Goal: Contribute content: Contribute content

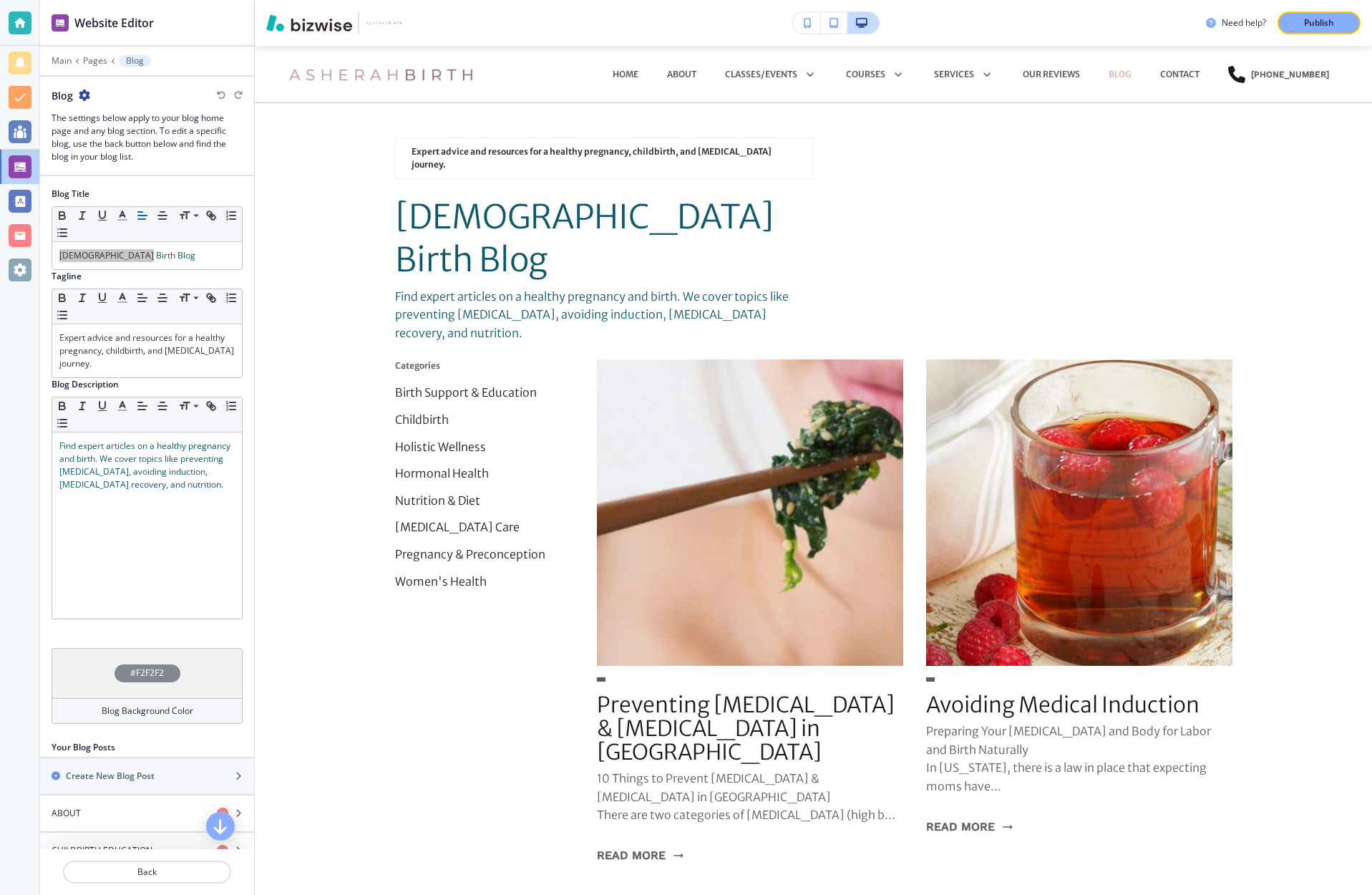
scroll to position [57, 0]
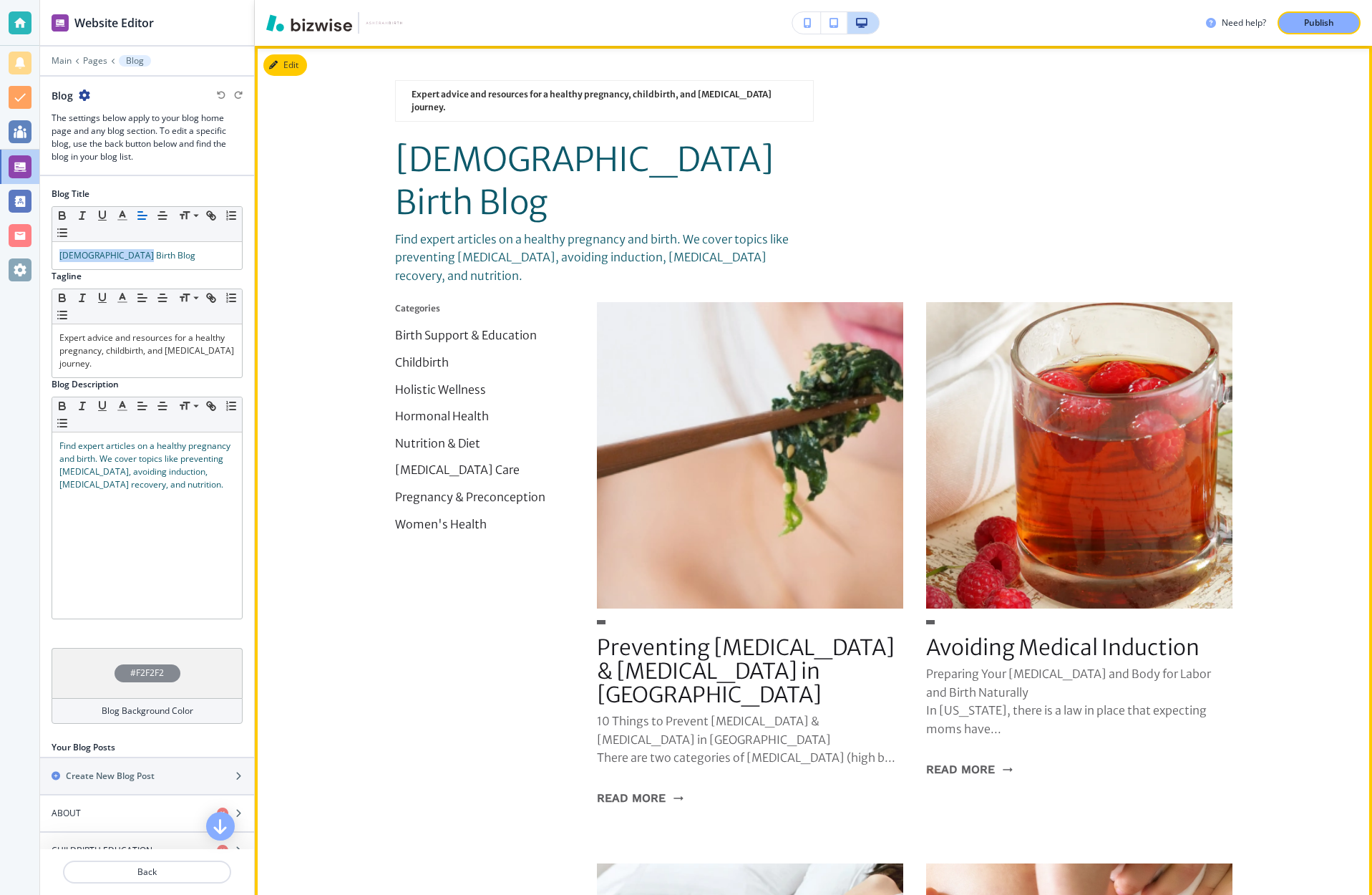
click at [627, 139] on span "[DEMOGRAPHIC_DATA] Birth Blog" at bounding box center [587, 181] width 385 height 85
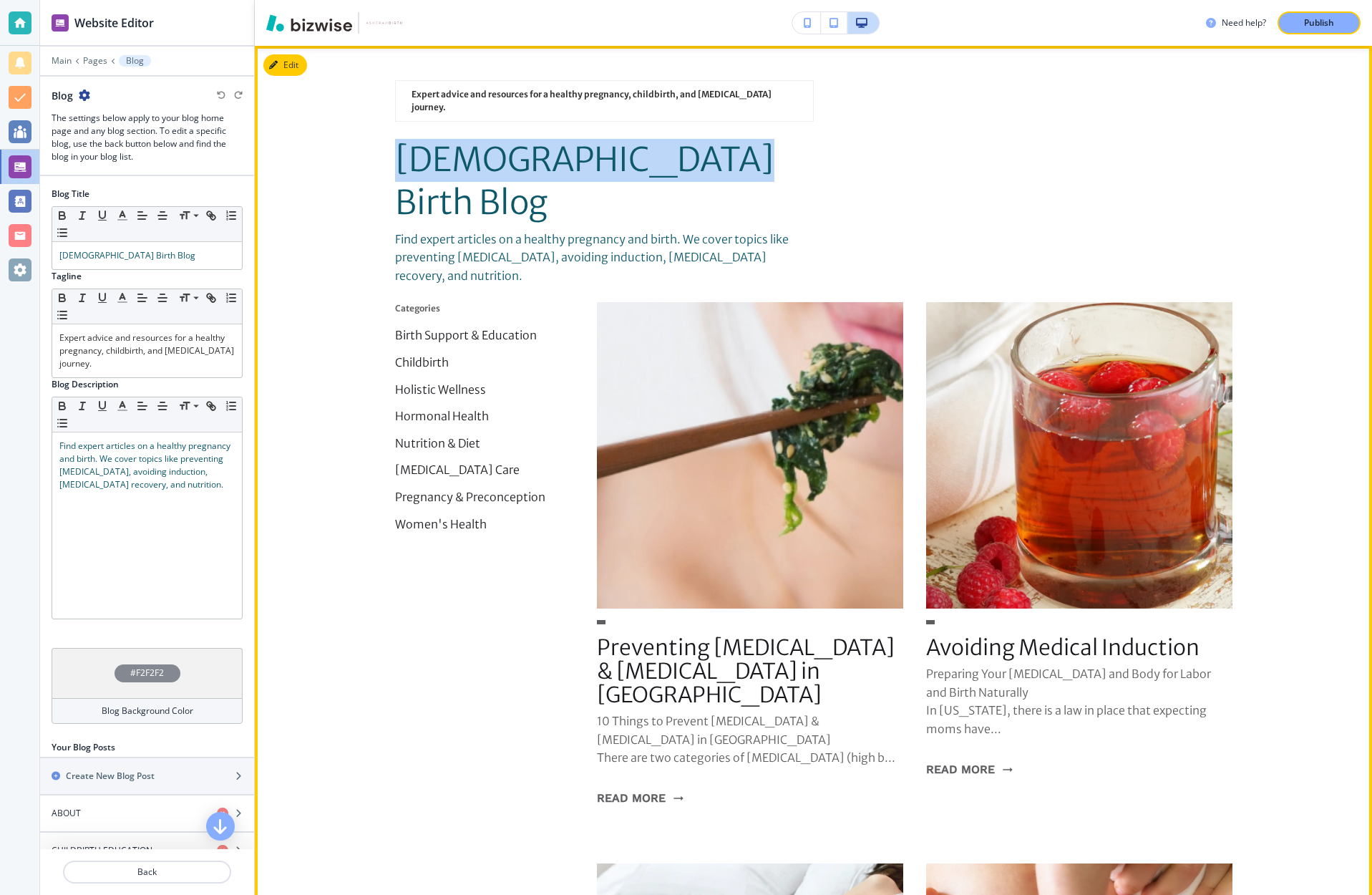
drag, startPoint x: 670, startPoint y: 145, endPoint x: 397, endPoint y: 138, distance: 273.1
click at [397, 139] on p "[DEMOGRAPHIC_DATA] Birth Blog" at bounding box center [605, 181] width 418 height 86
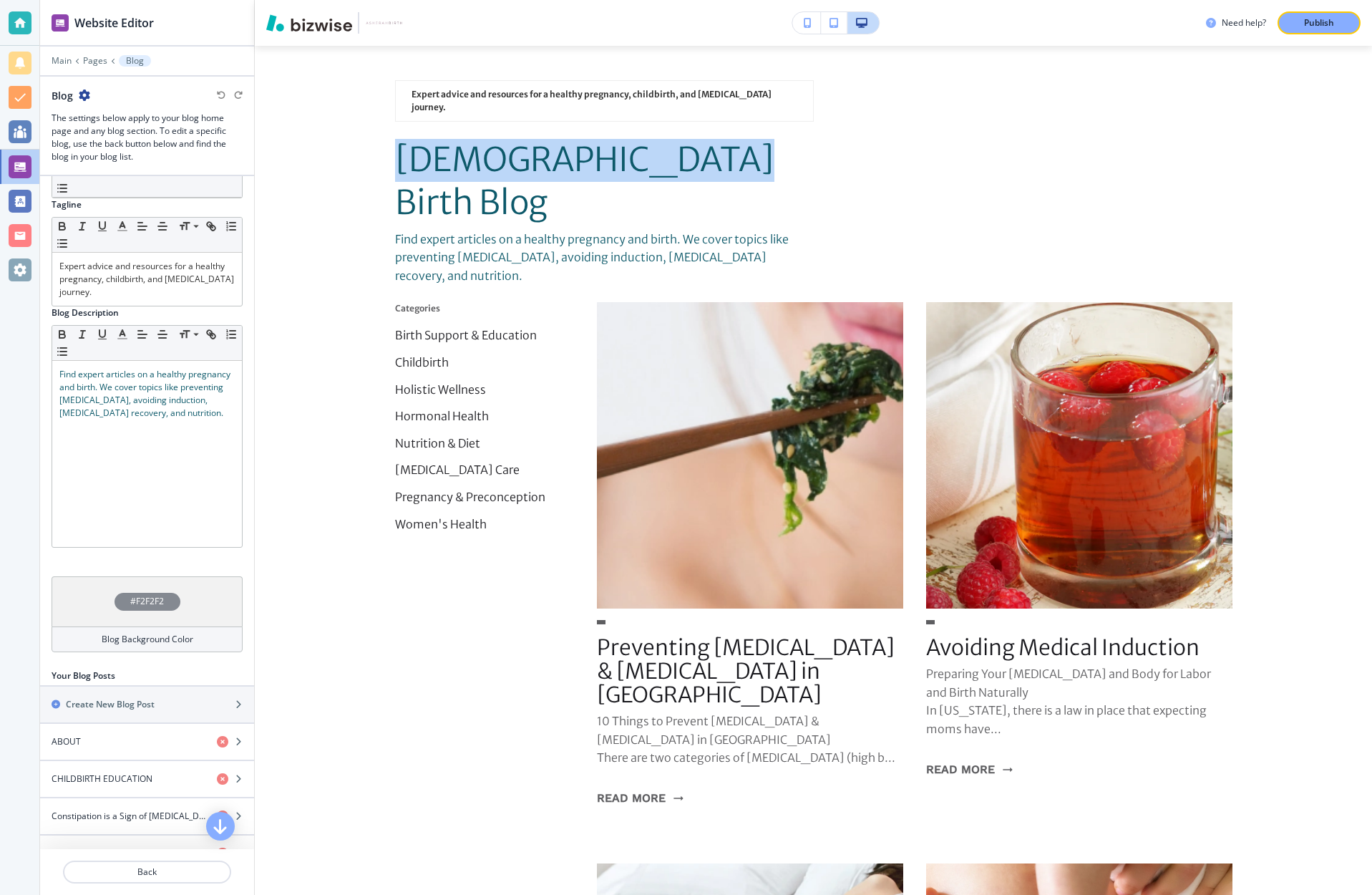
scroll to position [0, 0]
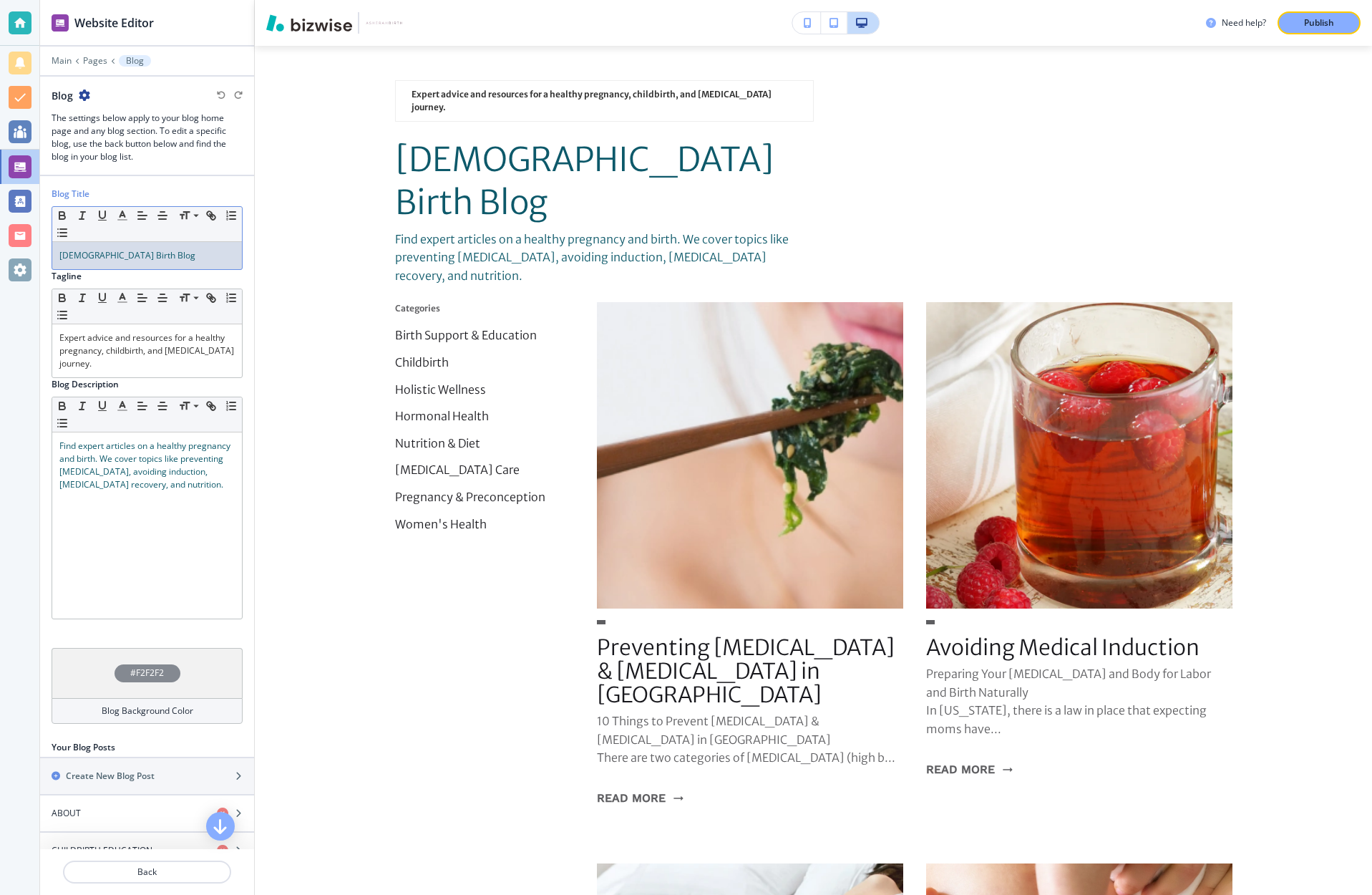
click at [138, 254] on p "[DEMOGRAPHIC_DATA] Birth Blog" at bounding box center [148, 255] width 175 height 13
drag, startPoint x: 138, startPoint y: 254, endPoint x: 50, endPoint y: 253, distance: 88.0
click at [50, 253] on div "Blog Title Small Normal Large Huge Asherah Birth Blog Tagline Small Normal Larg…" at bounding box center [148, 459] width 214 height 565
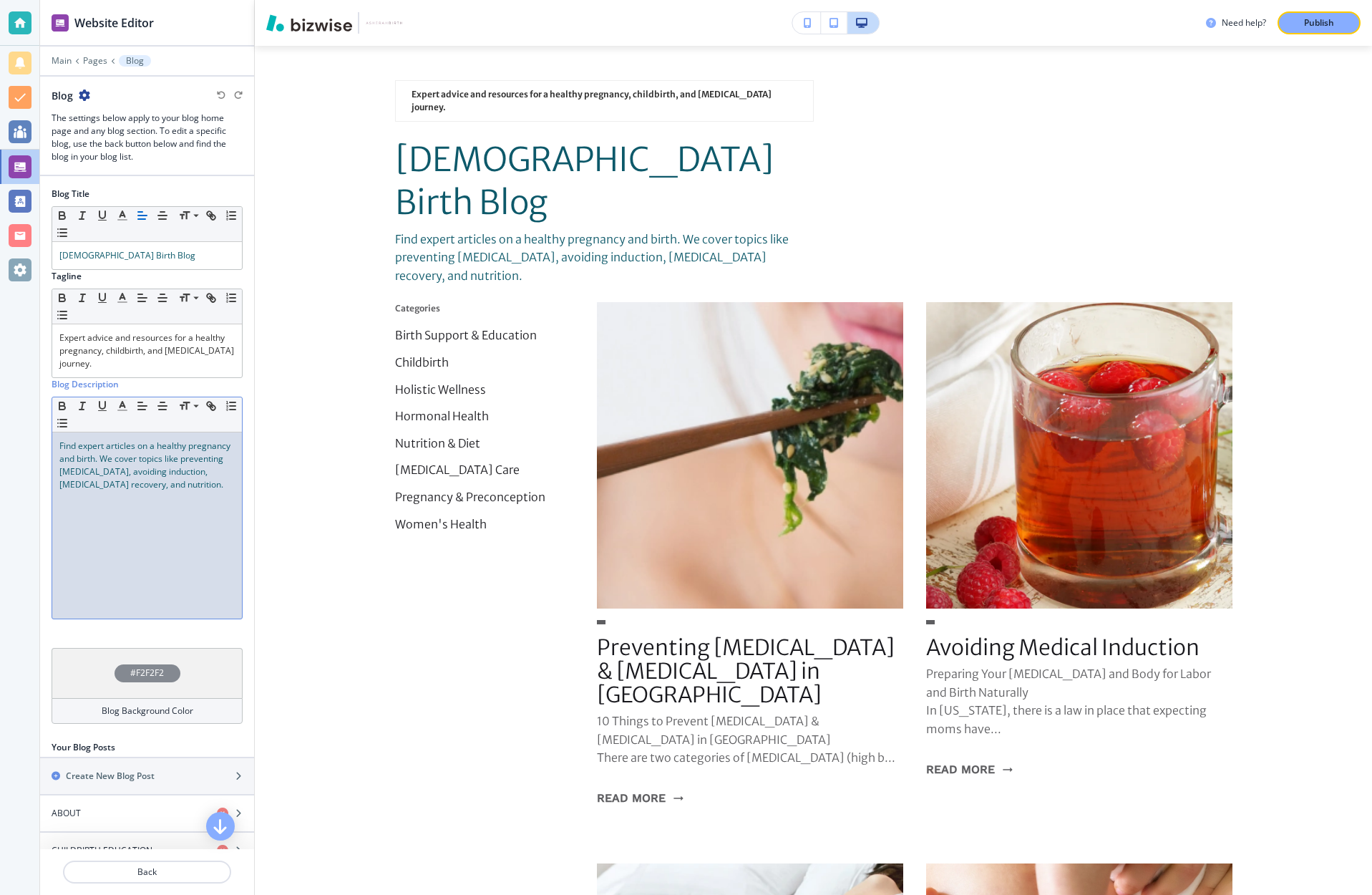
click at [164, 491] on div "Find expert articles on a healthy pregnancy and birth. We cover topics like pre…" at bounding box center [147, 525] width 190 height 186
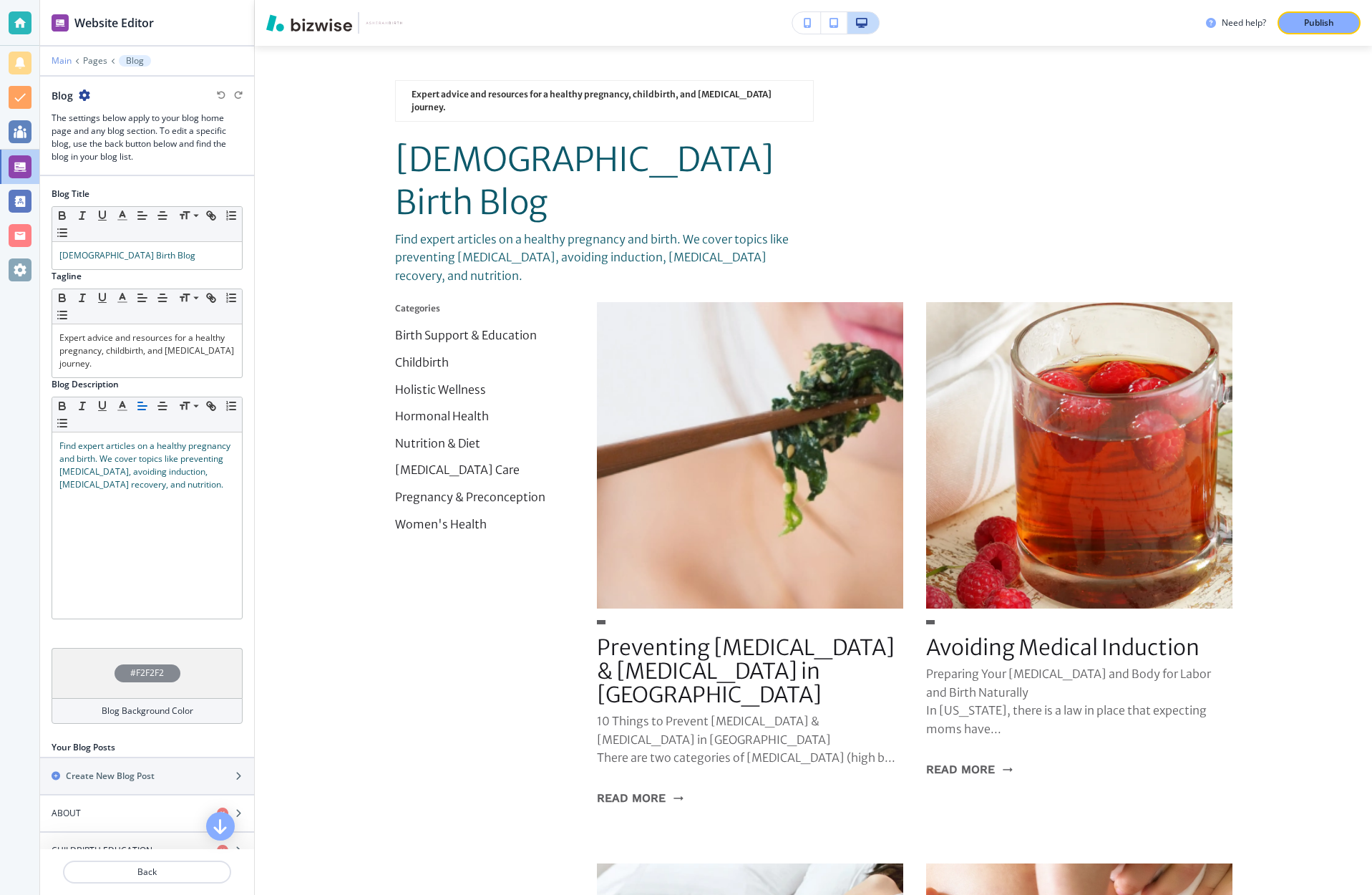
click at [64, 59] on p "Main" at bounding box center [61, 61] width 20 height 10
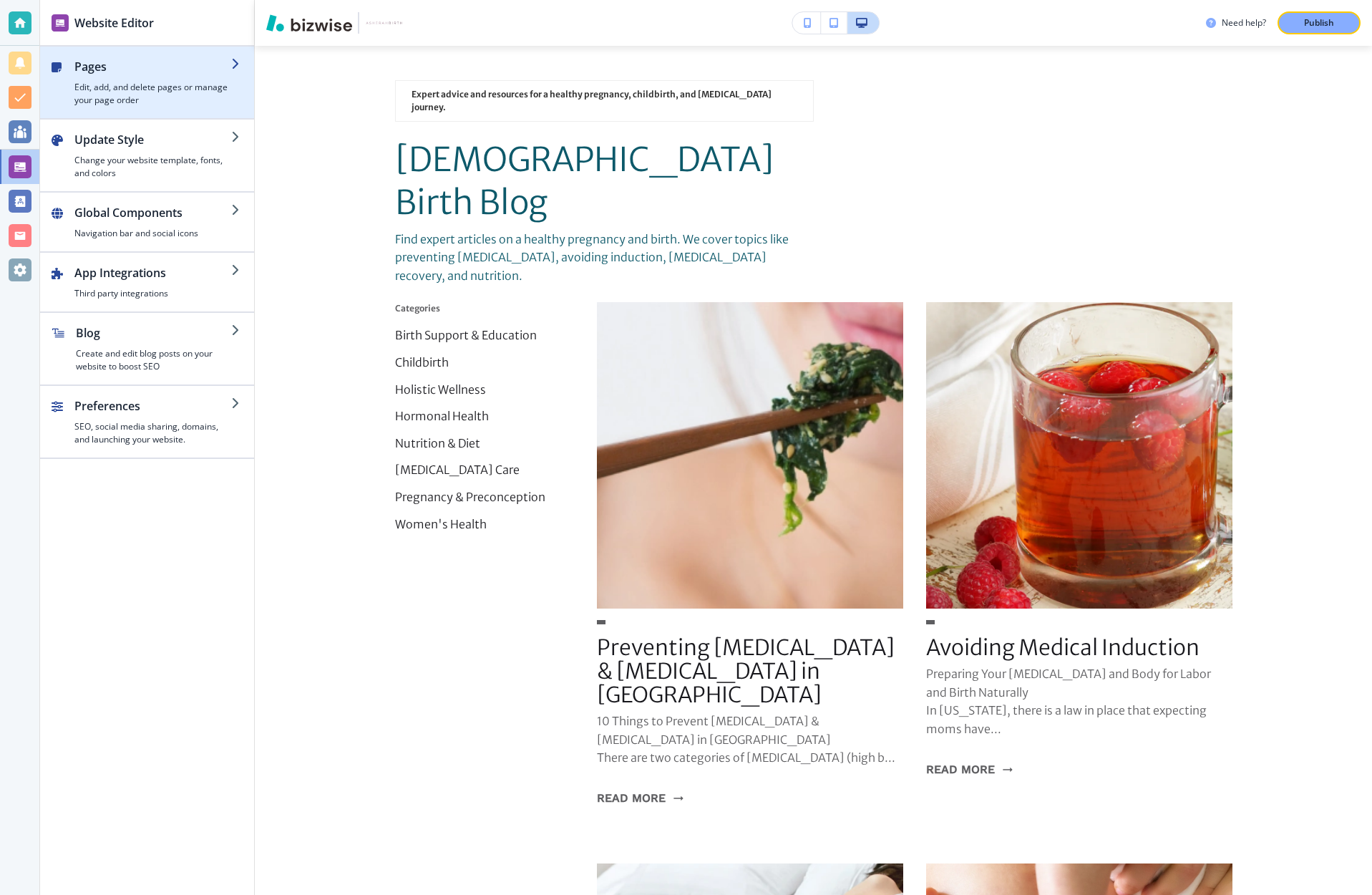
click at [130, 81] on h4 "Edit, add, and delete pages or manage your page order" at bounding box center [152, 94] width 157 height 26
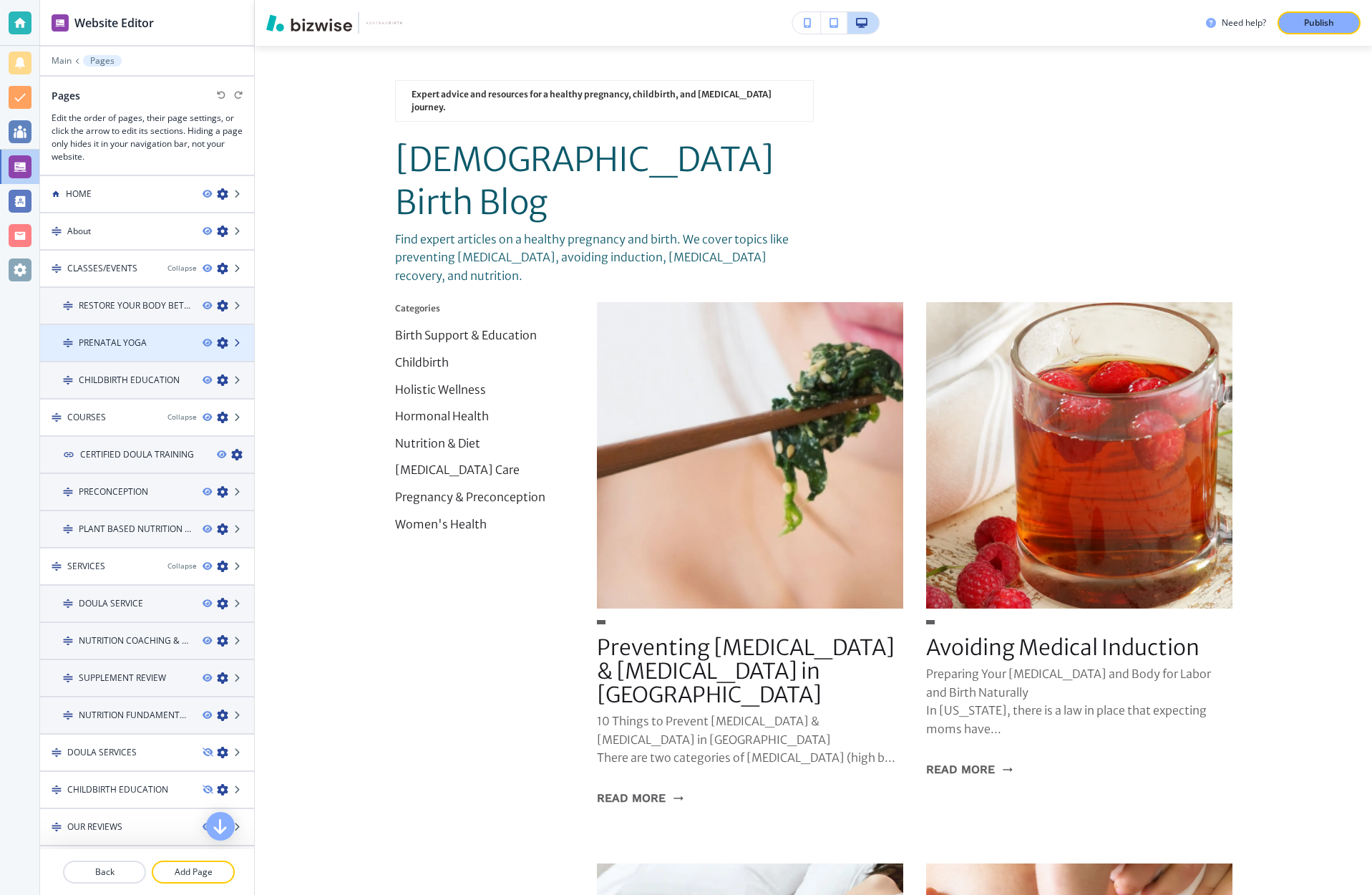
click at [237, 341] on icon at bounding box center [238, 342] width 9 height 9
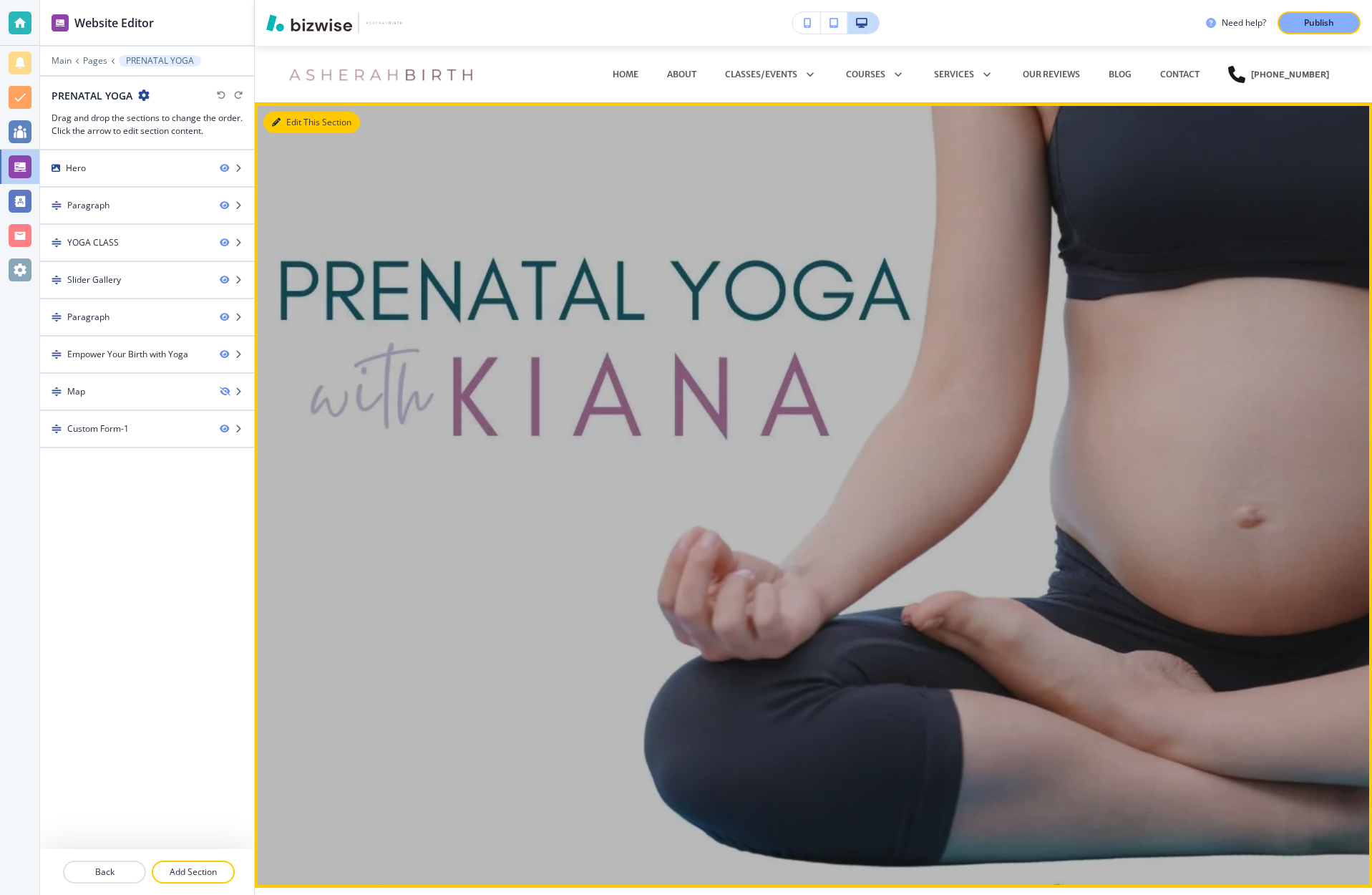
click at [295, 118] on button "Edit This Section" at bounding box center [311, 122] width 96 height 21
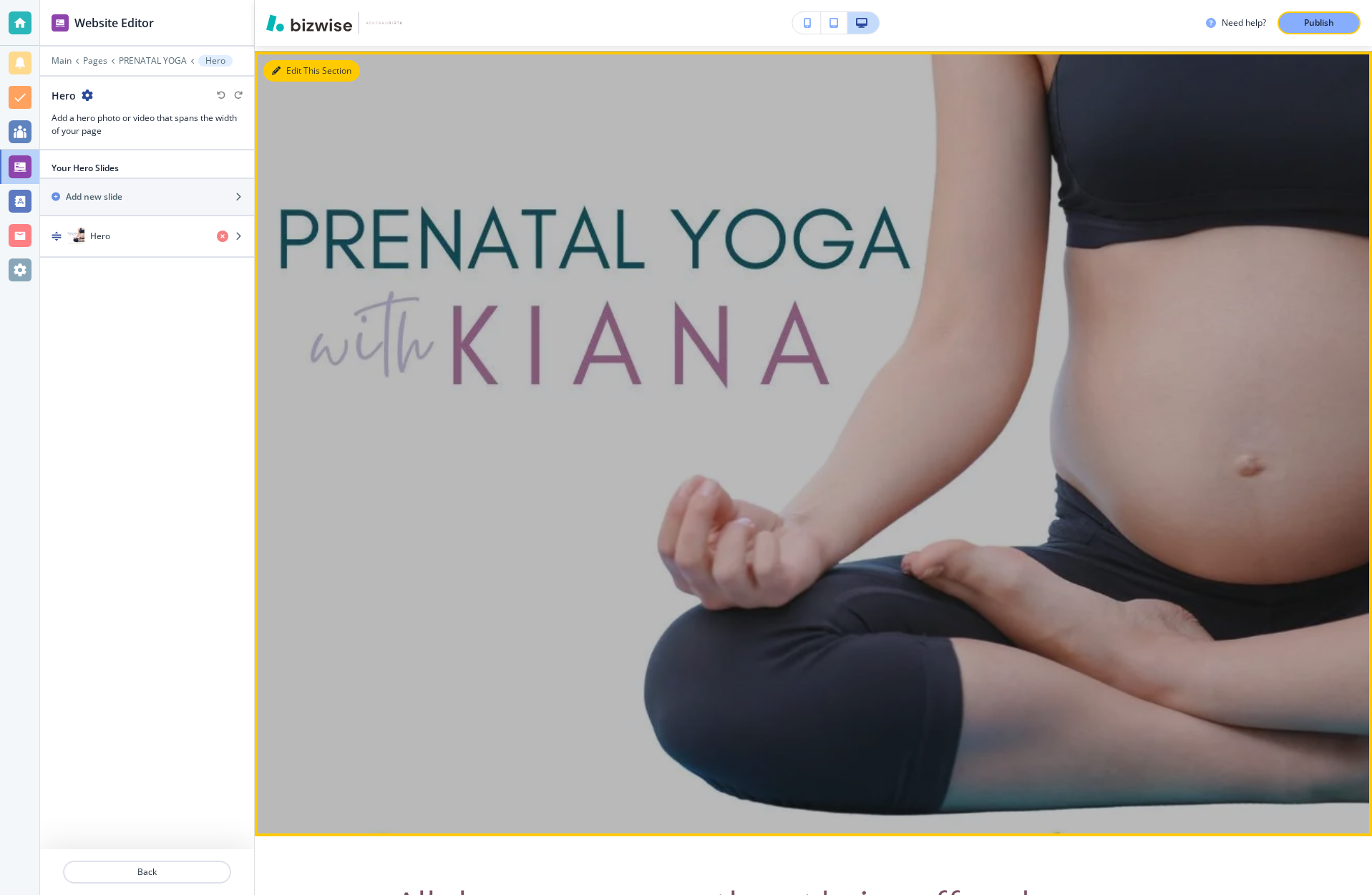
scroll to position [57, 0]
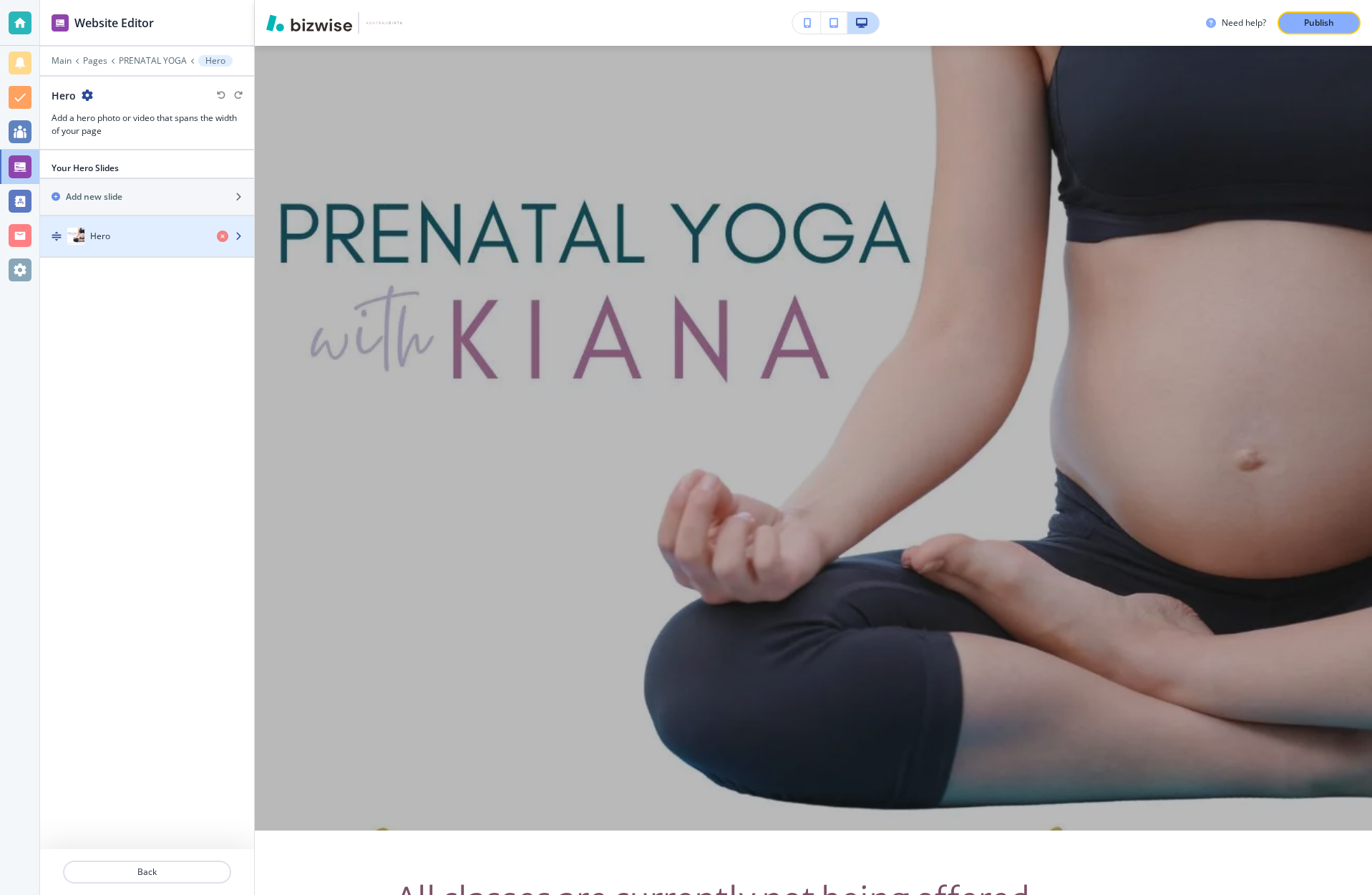
click at [237, 240] on div "button" at bounding box center [235, 236] width 38 height 12
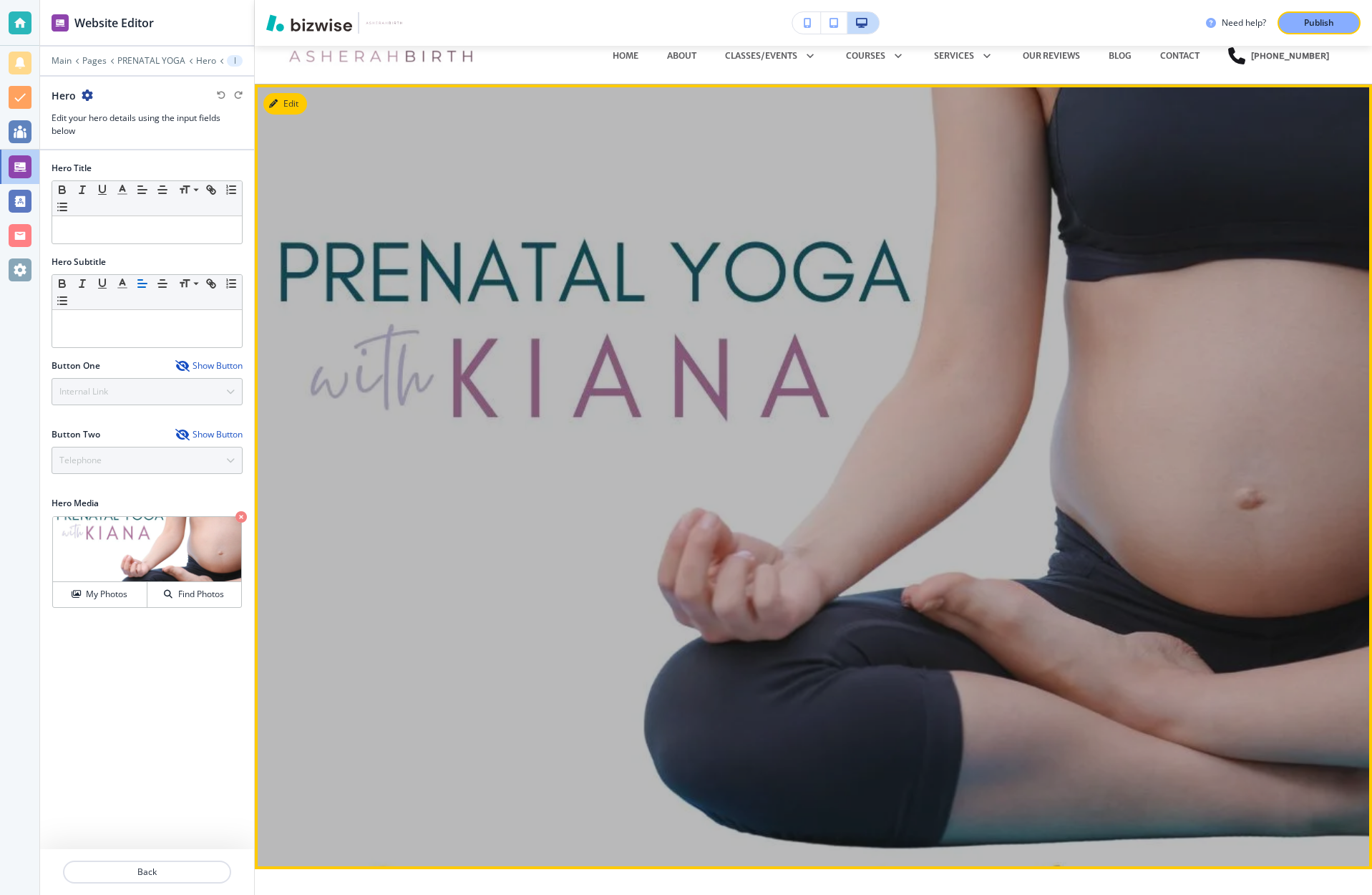
scroll to position [8, 0]
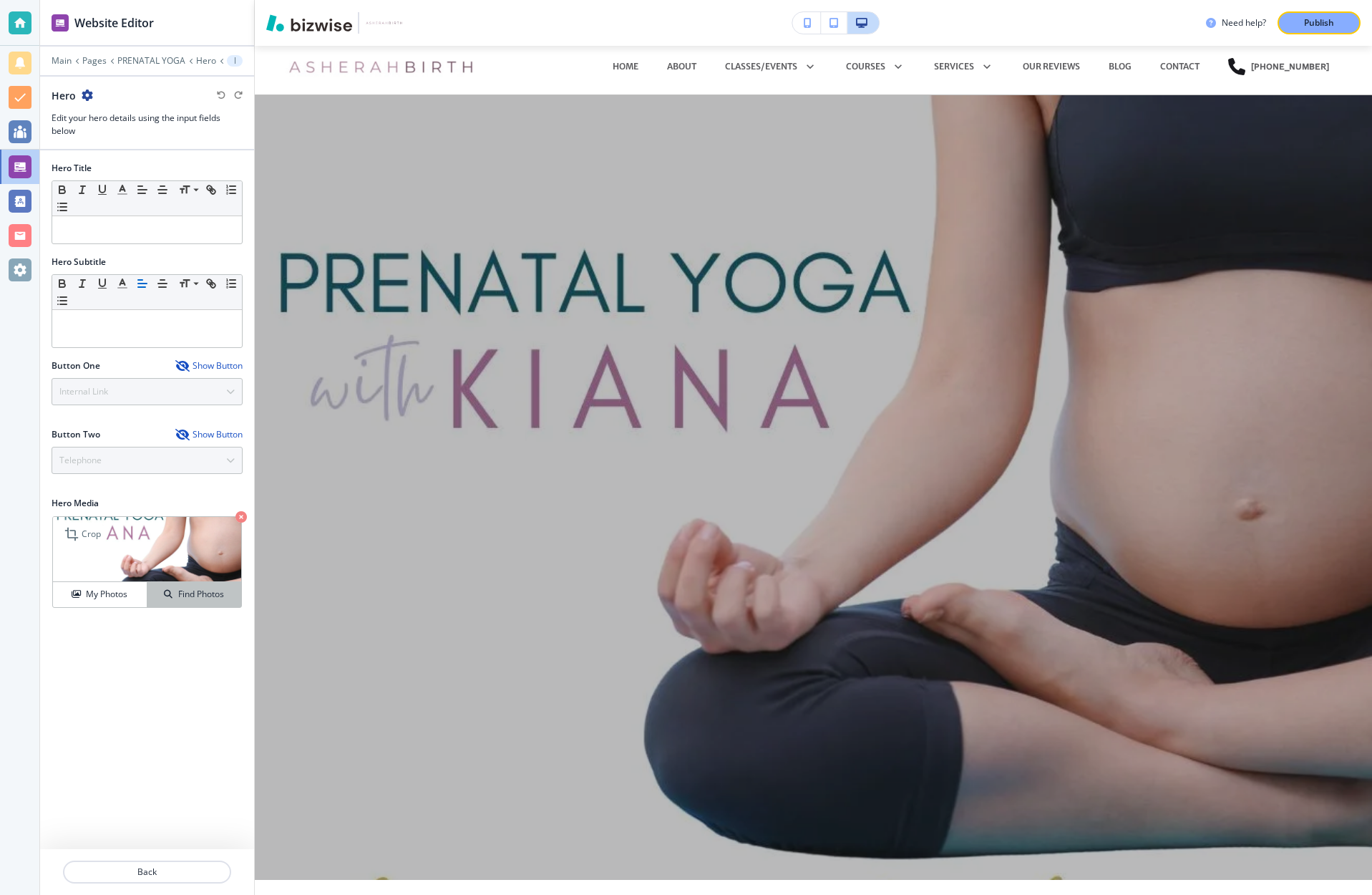
click at [180, 594] on h4 "Find Photos" at bounding box center [202, 593] width 46 height 13
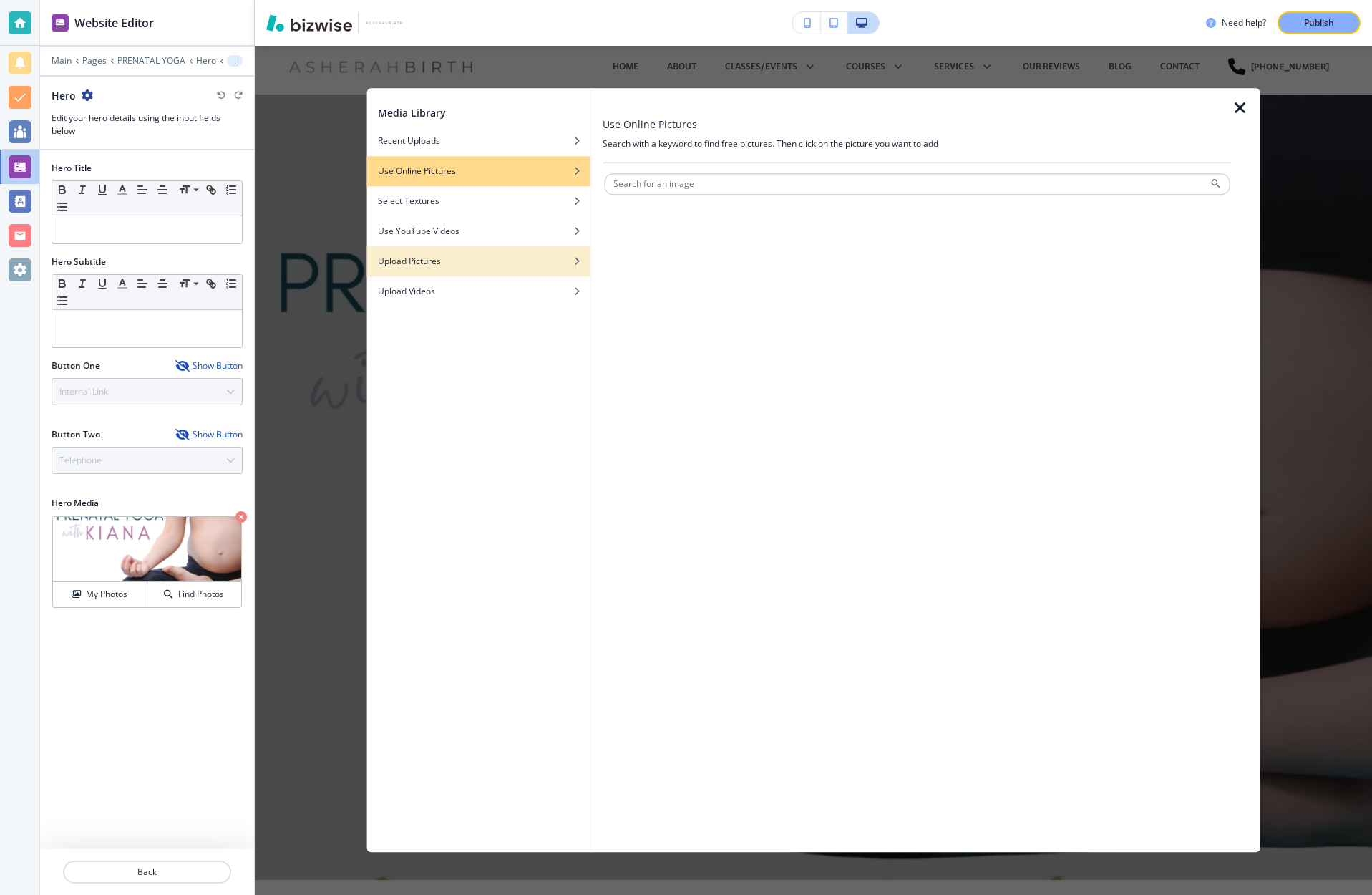
click at [415, 253] on div "button" at bounding box center [478, 250] width 224 height 9
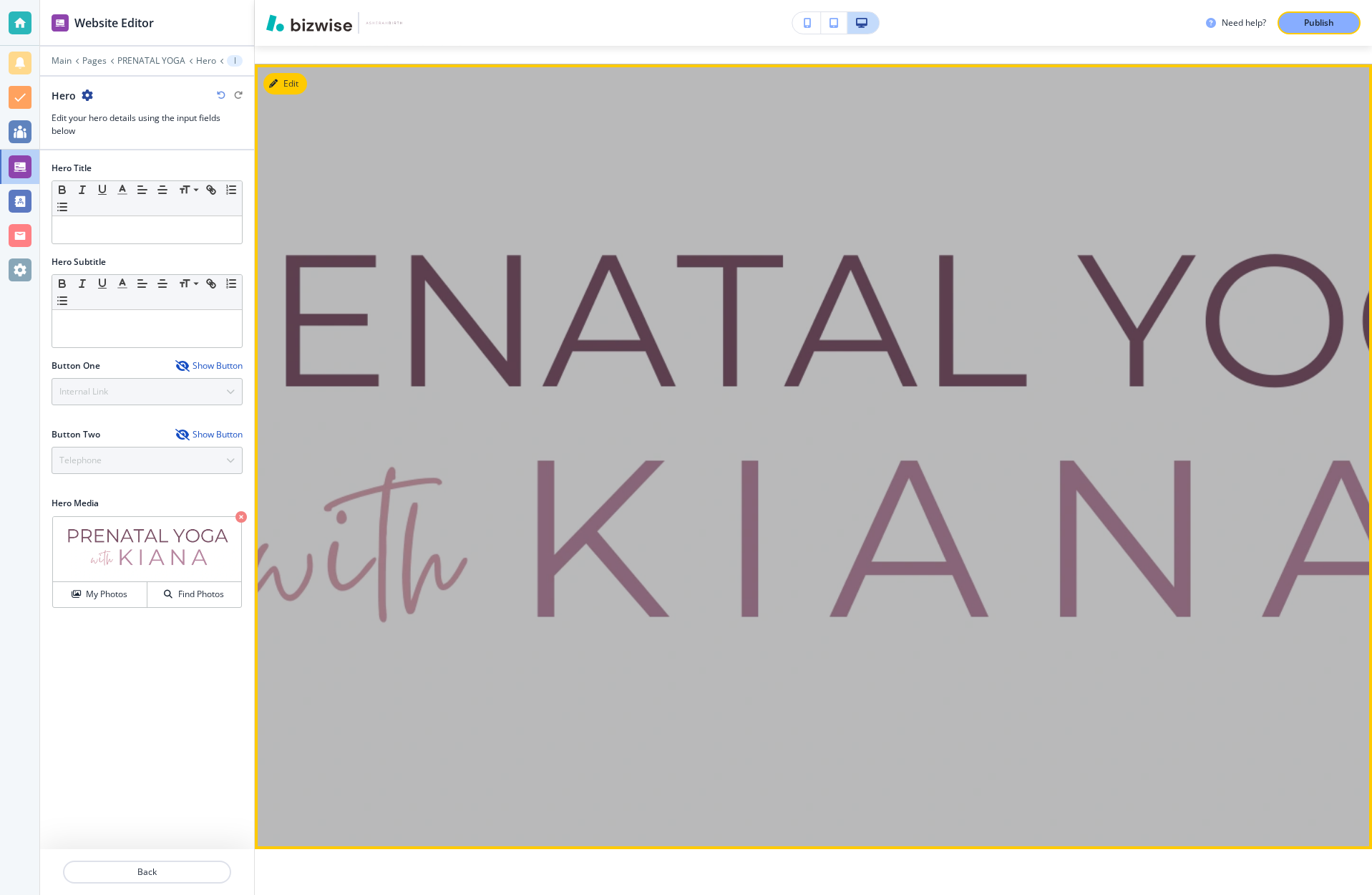
scroll to position [0, 0]
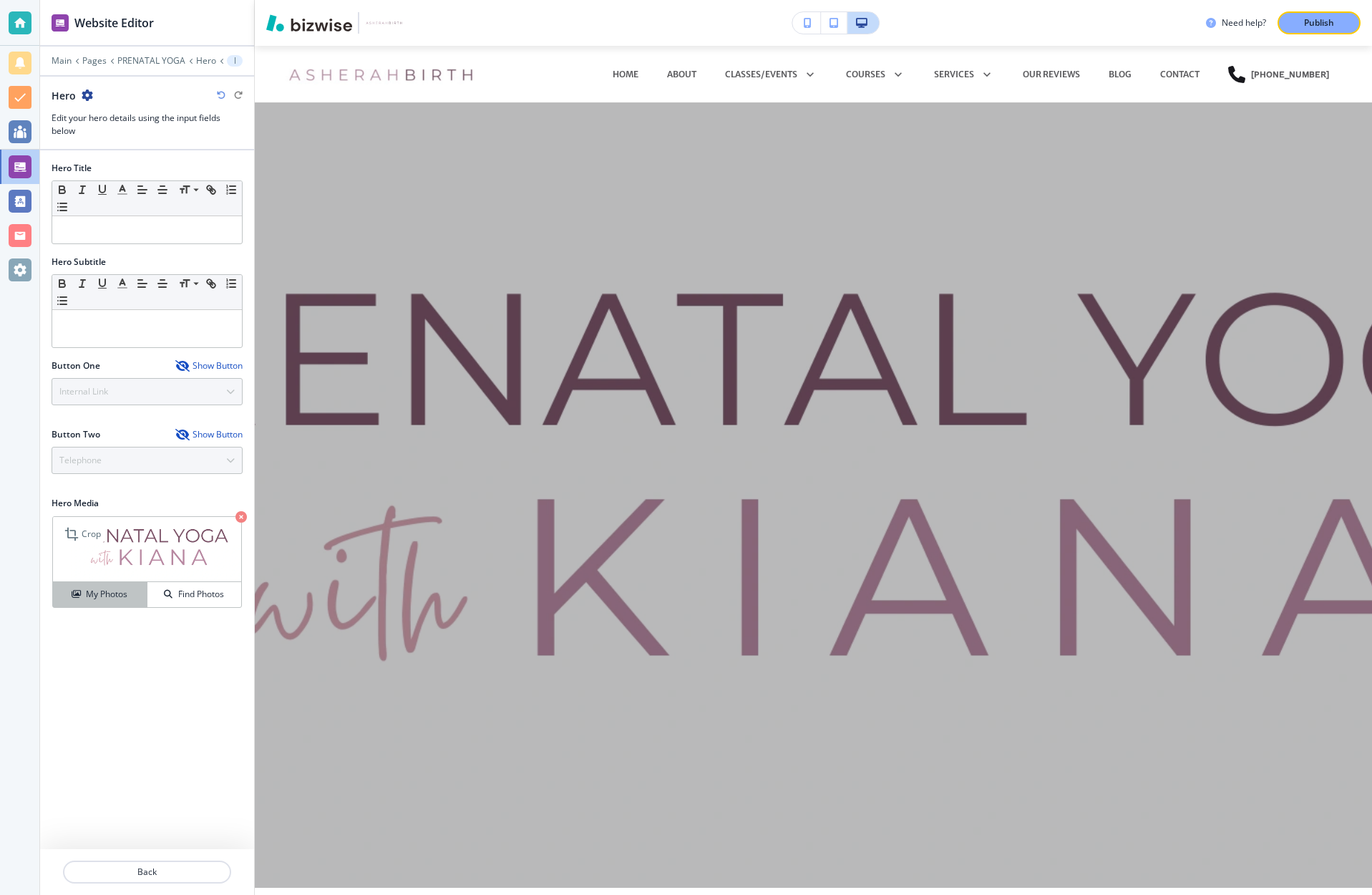
click at [98, 594] on h4 "My Photos" at bounding box center [106, 593] width 41 height 13
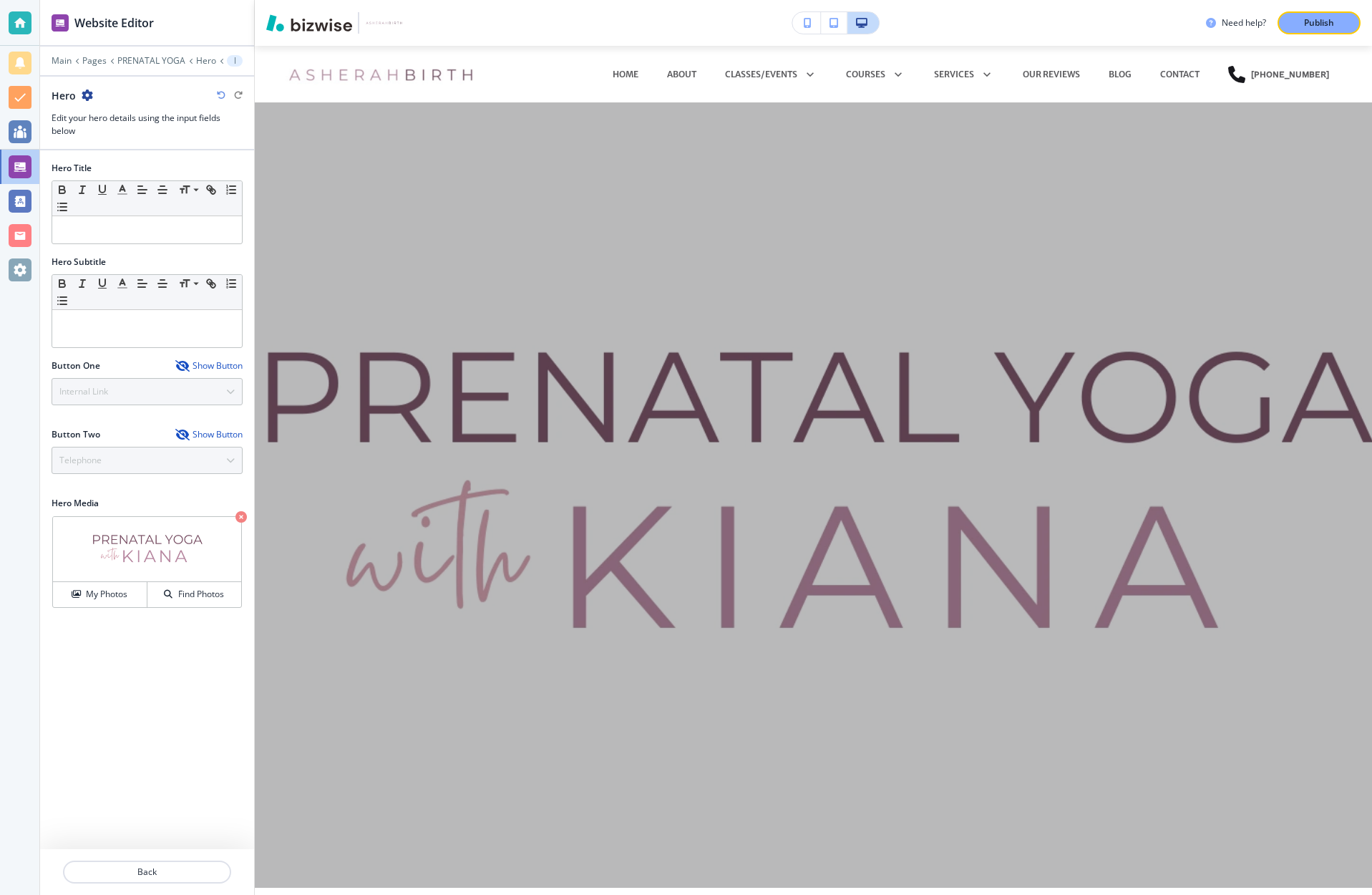
scroll to position [1, 0]
click at [141, 543] on img at bounding box center [147, 550] width 188 height 66
click at [79, 536] on icon at bounding box center [73, 534] width 17 height 17
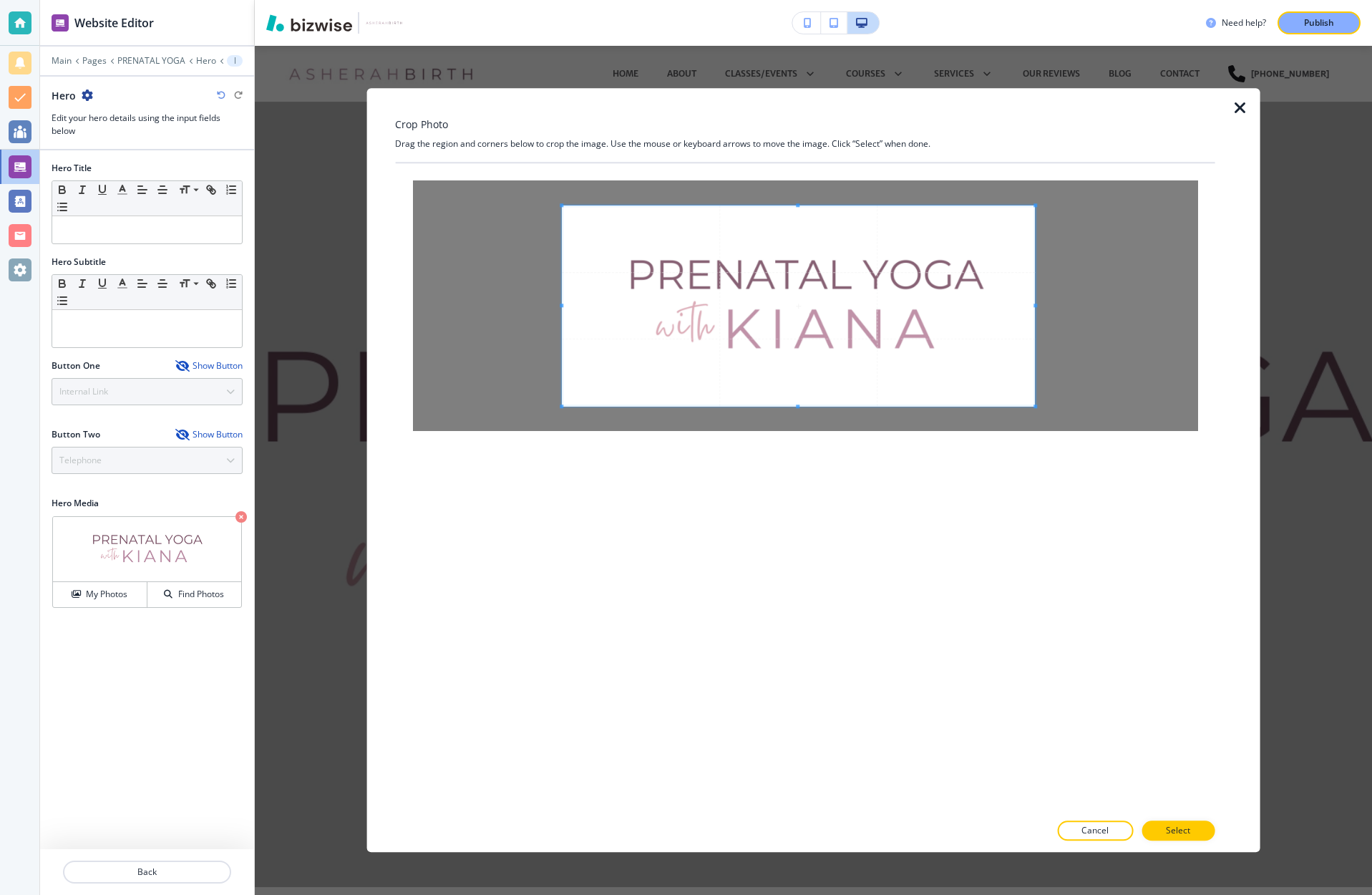
click at [1036, 307] on span at bounding box center [1036, 306] width 4 height 4
click at [582, 305] on span at bounding box center [581, 306] width 4 height 4
click at [1177, 832] on p "Select" at bounding box center [1177, 830] width 24 height 13
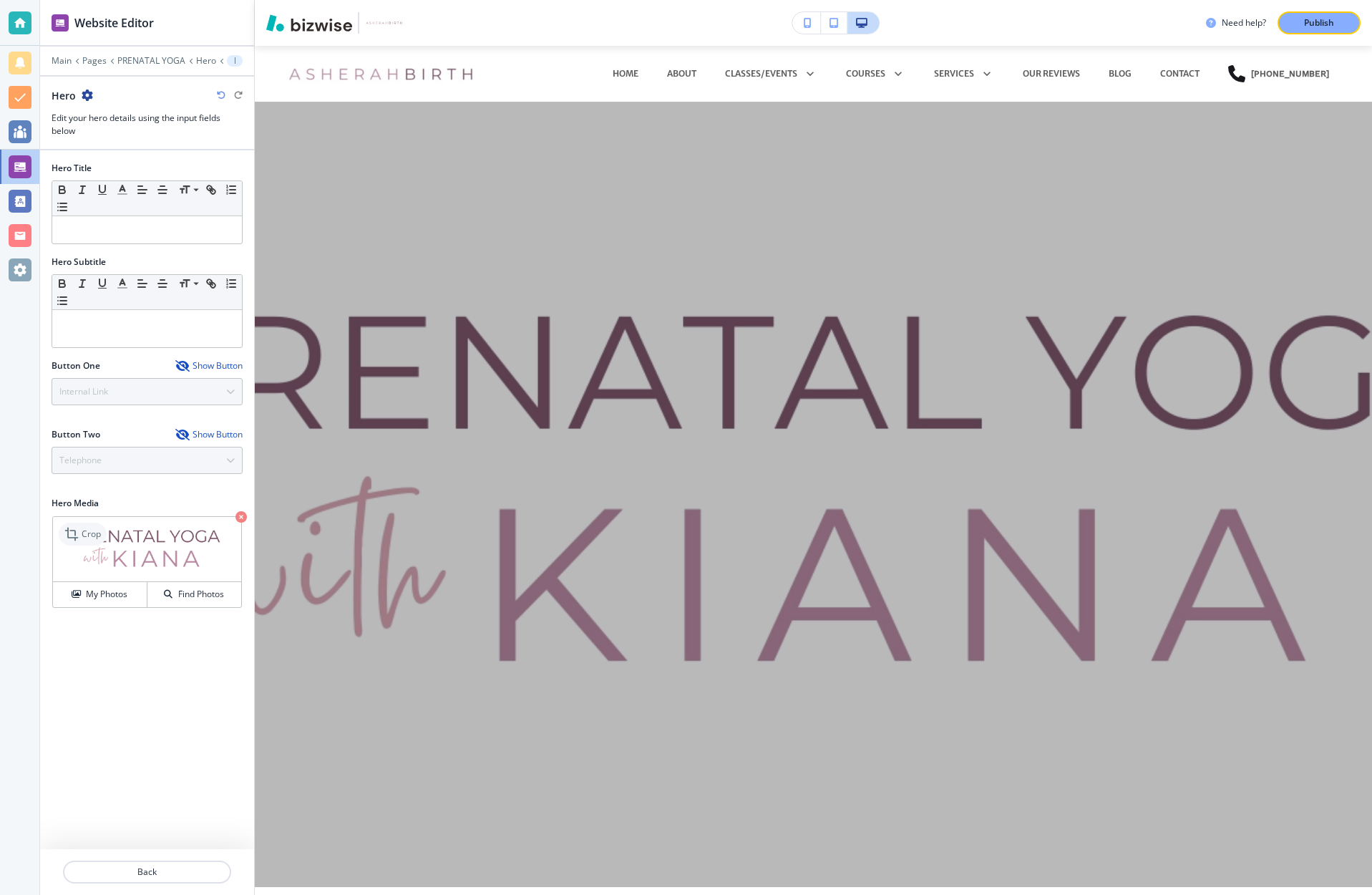
click at [76, 537] on icon at bounding box center [71, 533] width 13 height 13
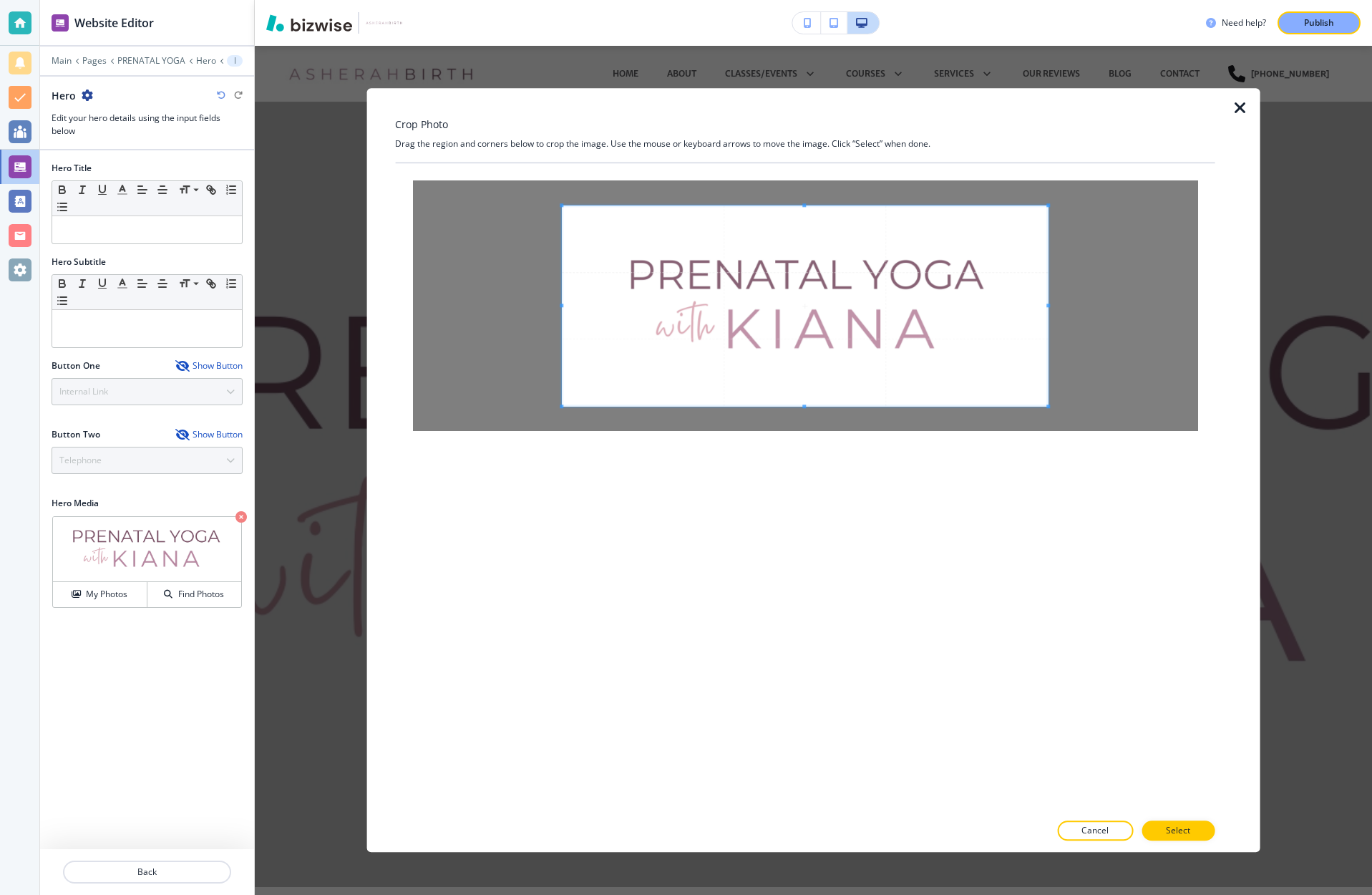
click at [1244, 107] on icon "button" at bounding box center [1241, 108] width 17 height 17
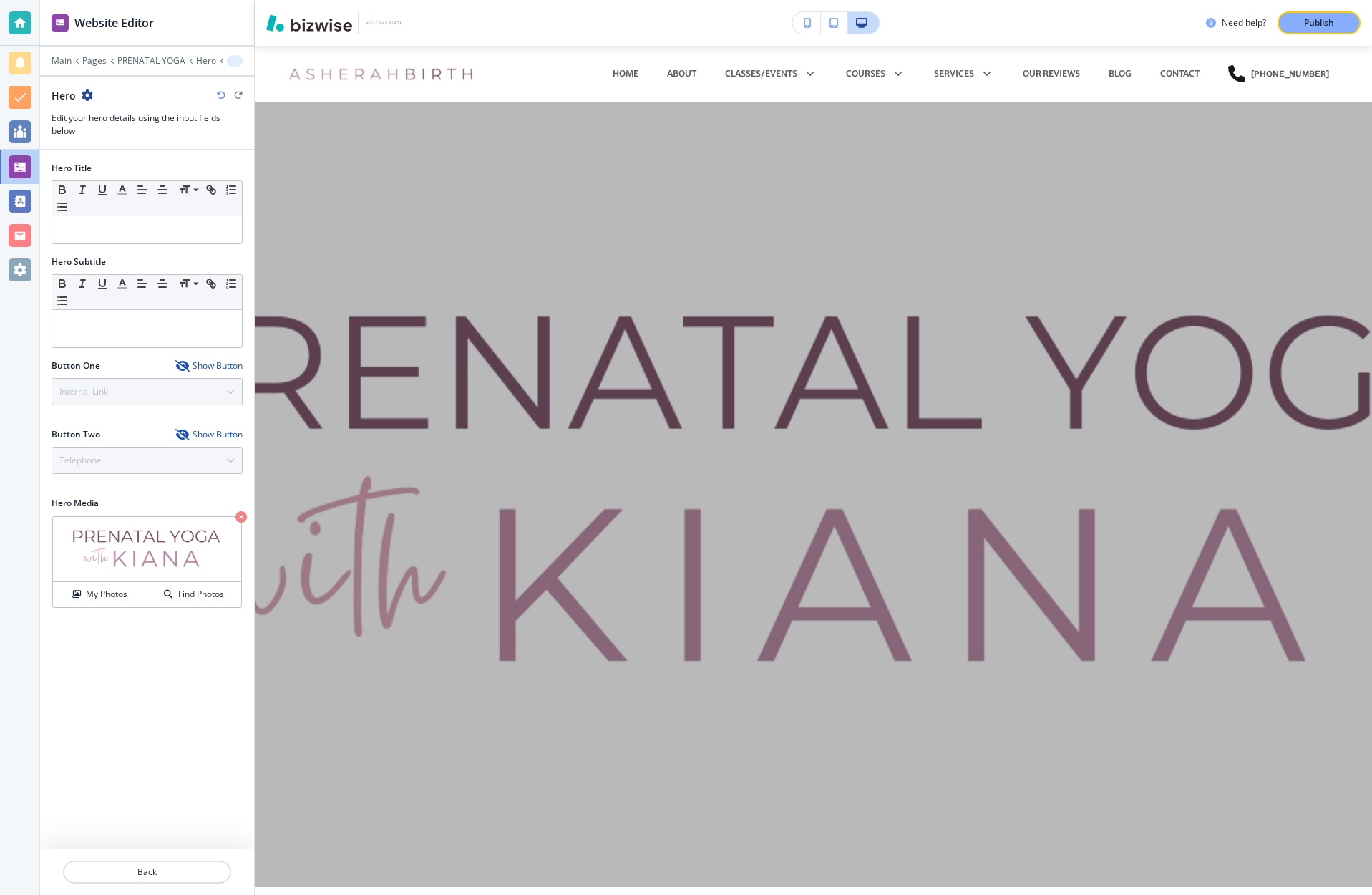
scroll to position [0, 0]
click at [678, 270] on div at bounding box center [814, 496] width 838 height 716
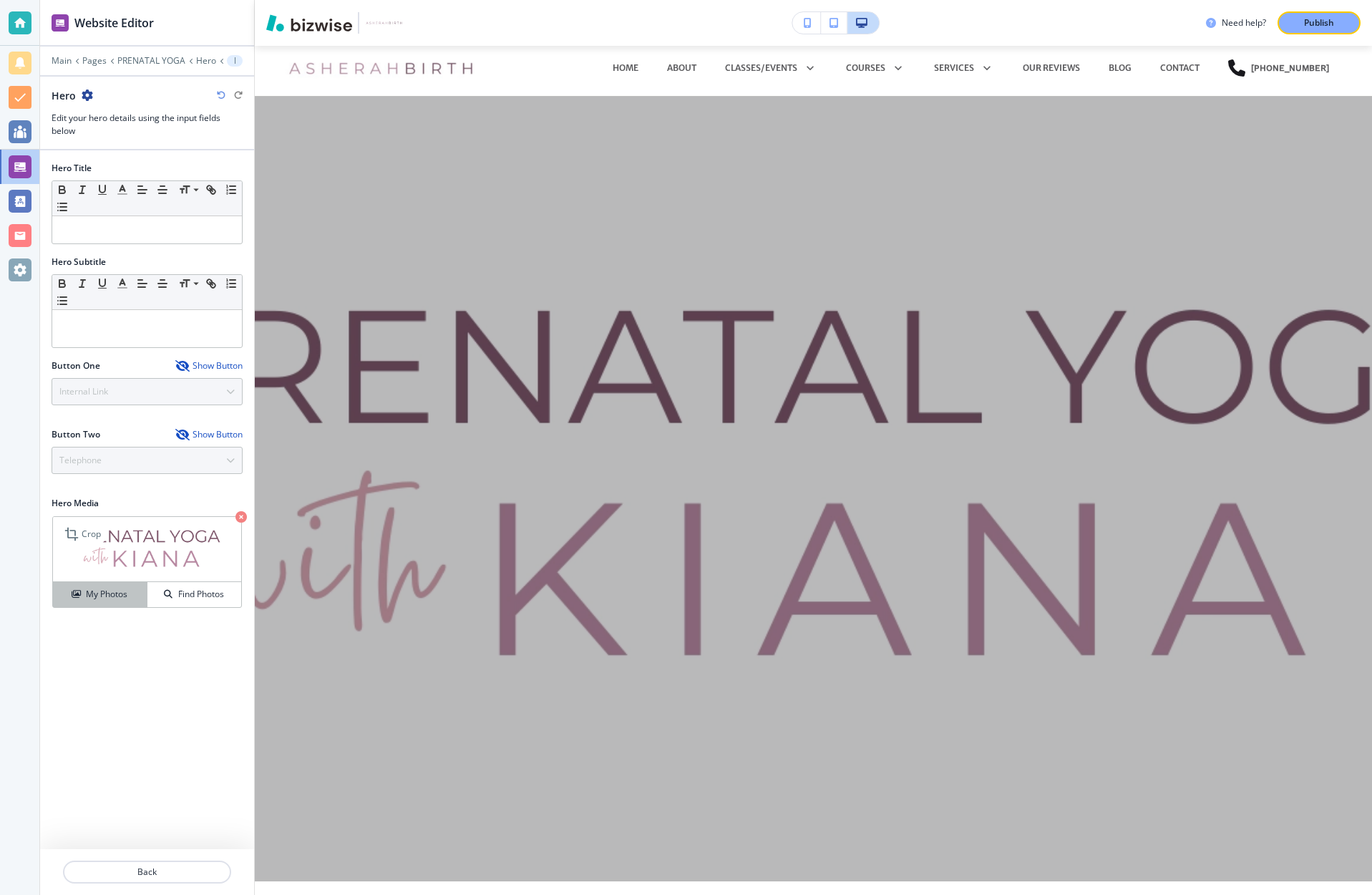
click at [113, 593] on h4 "My Photos" at bounding box center [106, 593] width 41 height 13
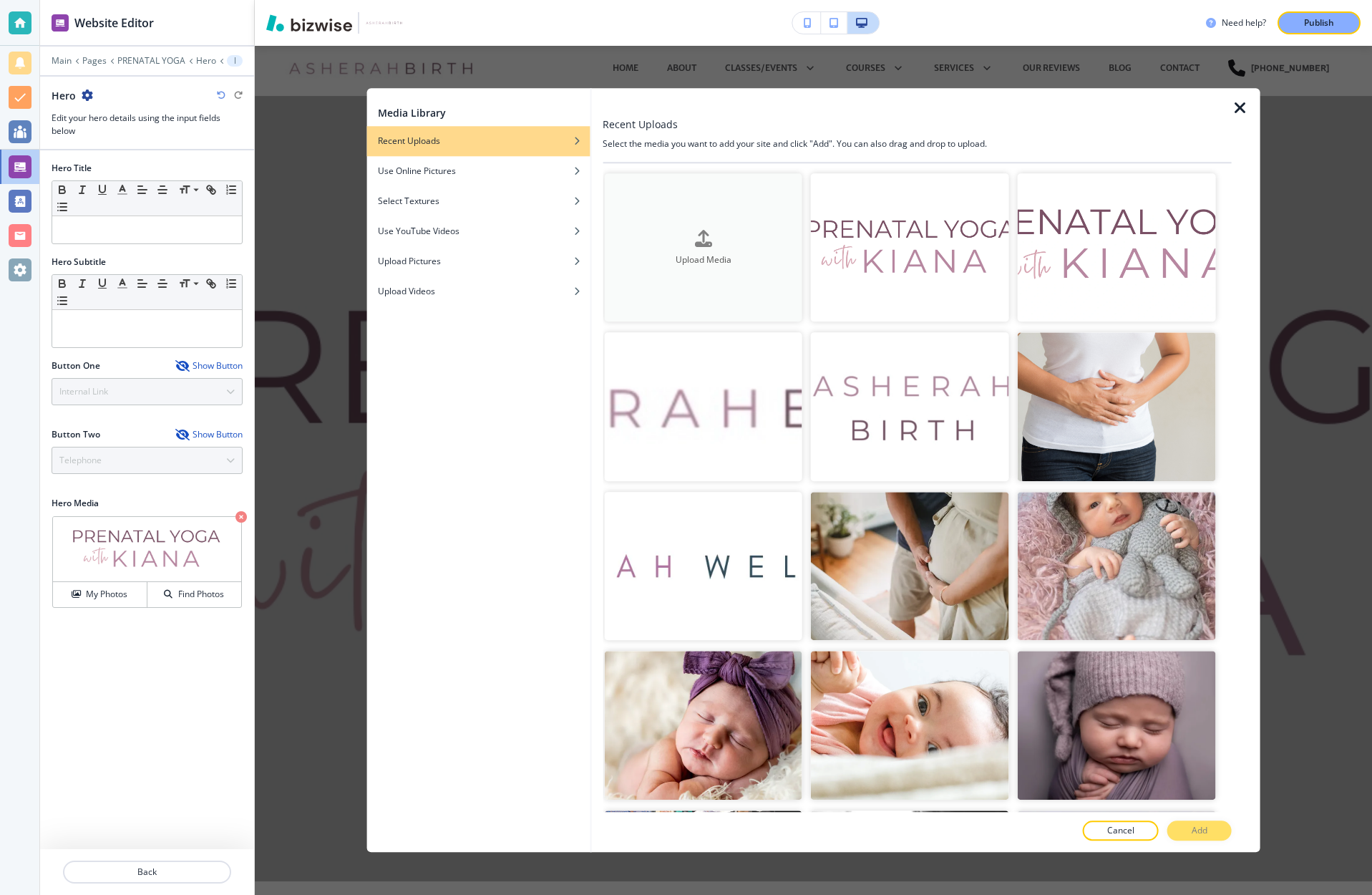
click at [694, 252] on div "button" at bounding box center [704, 250] width 199 height 6
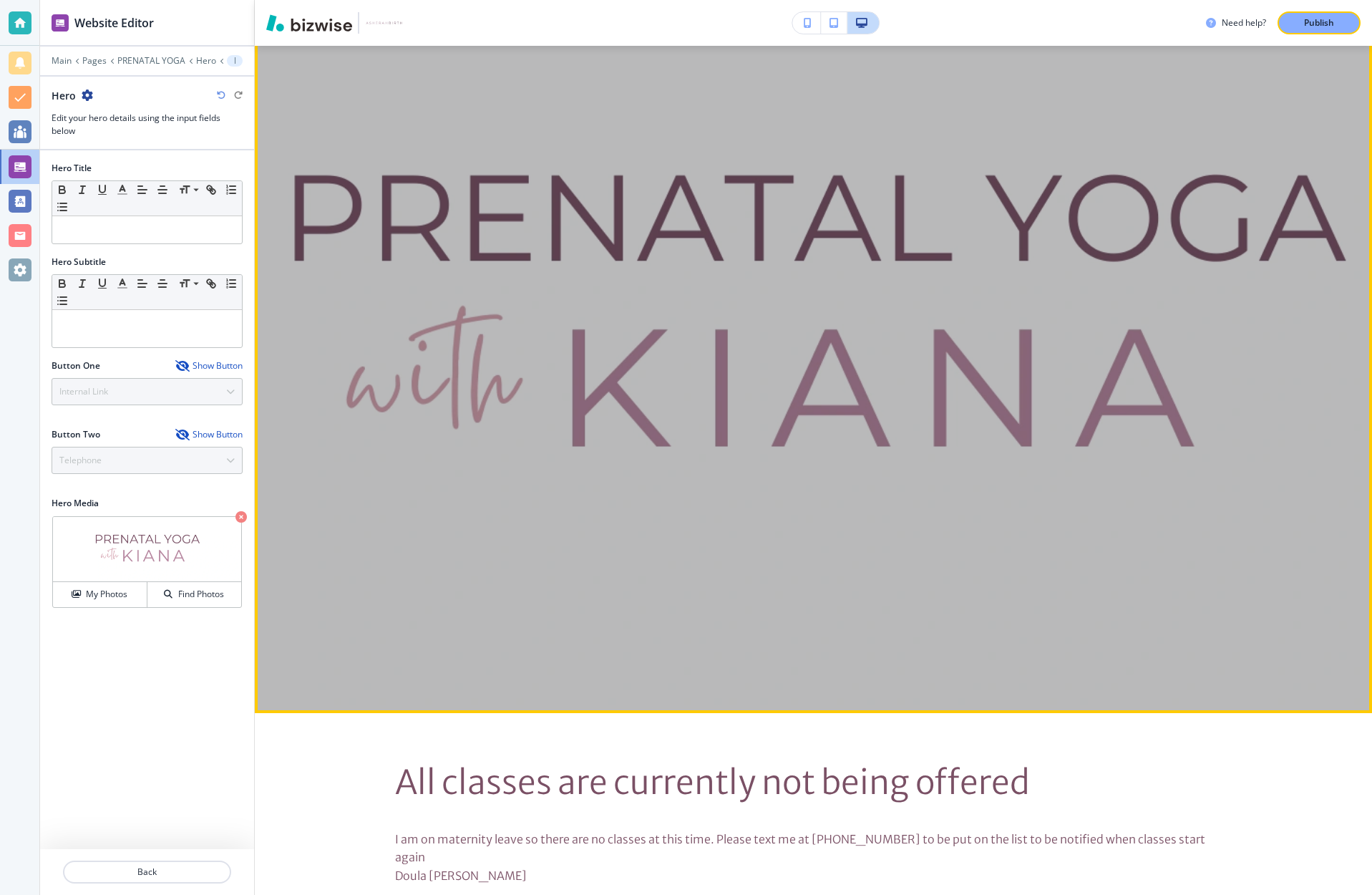
scroll to position [176, 0]
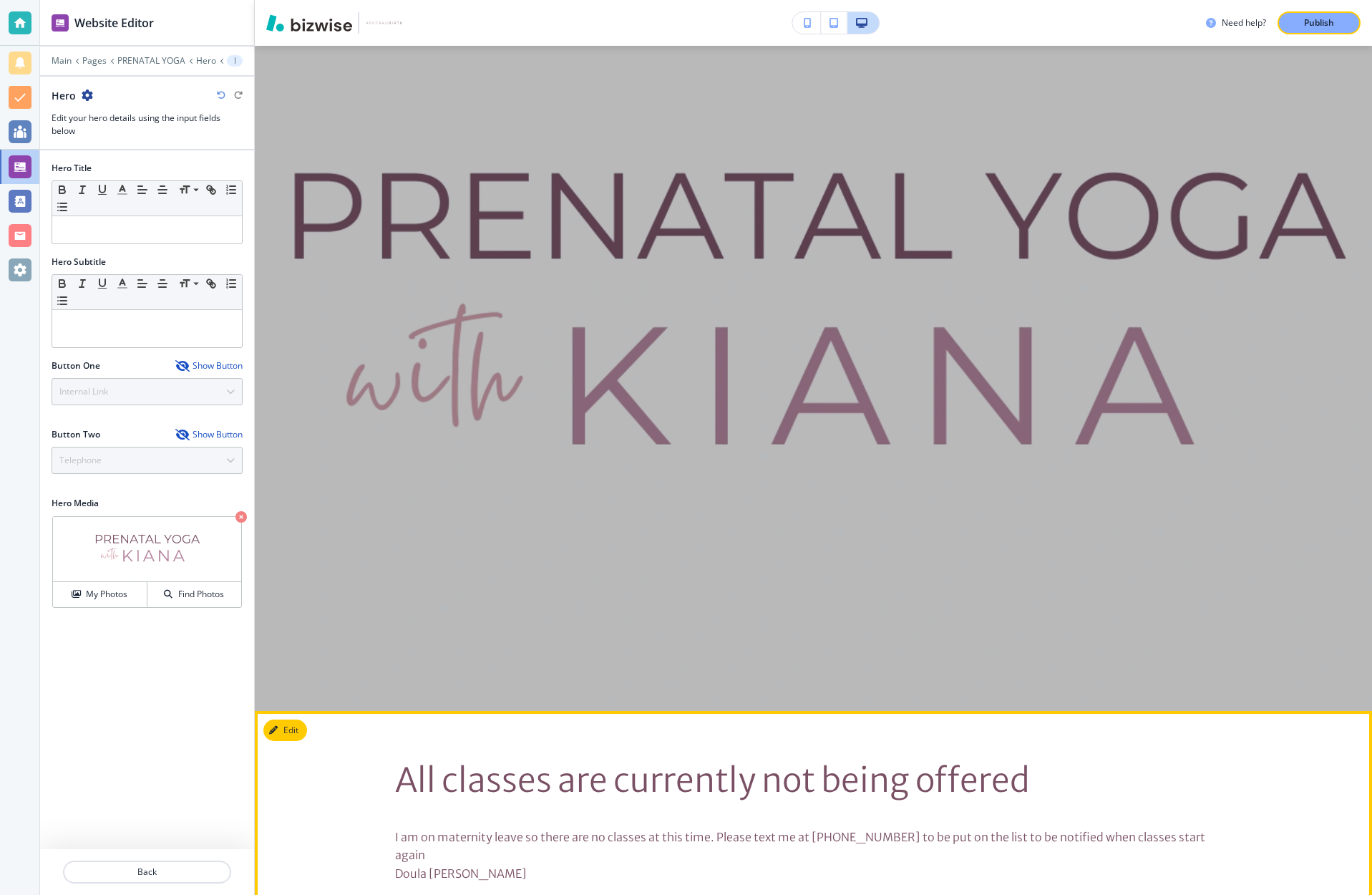
click at [351, 731] on section "All classes are currently not being offered I am on maternity leave so there ar…" at bounding box center [813, 826] width 1117 height 230
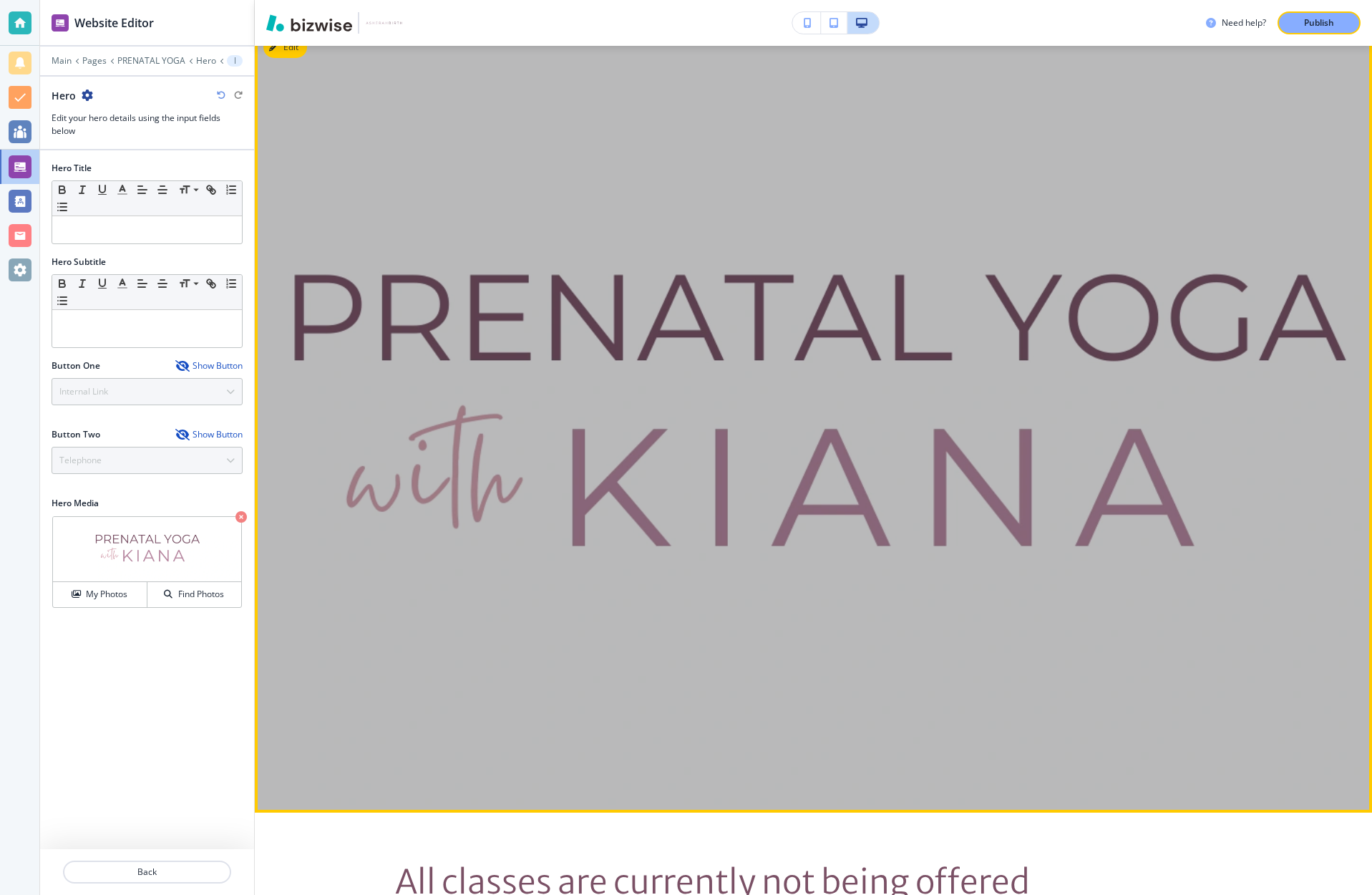
scroll to position [0, 0]
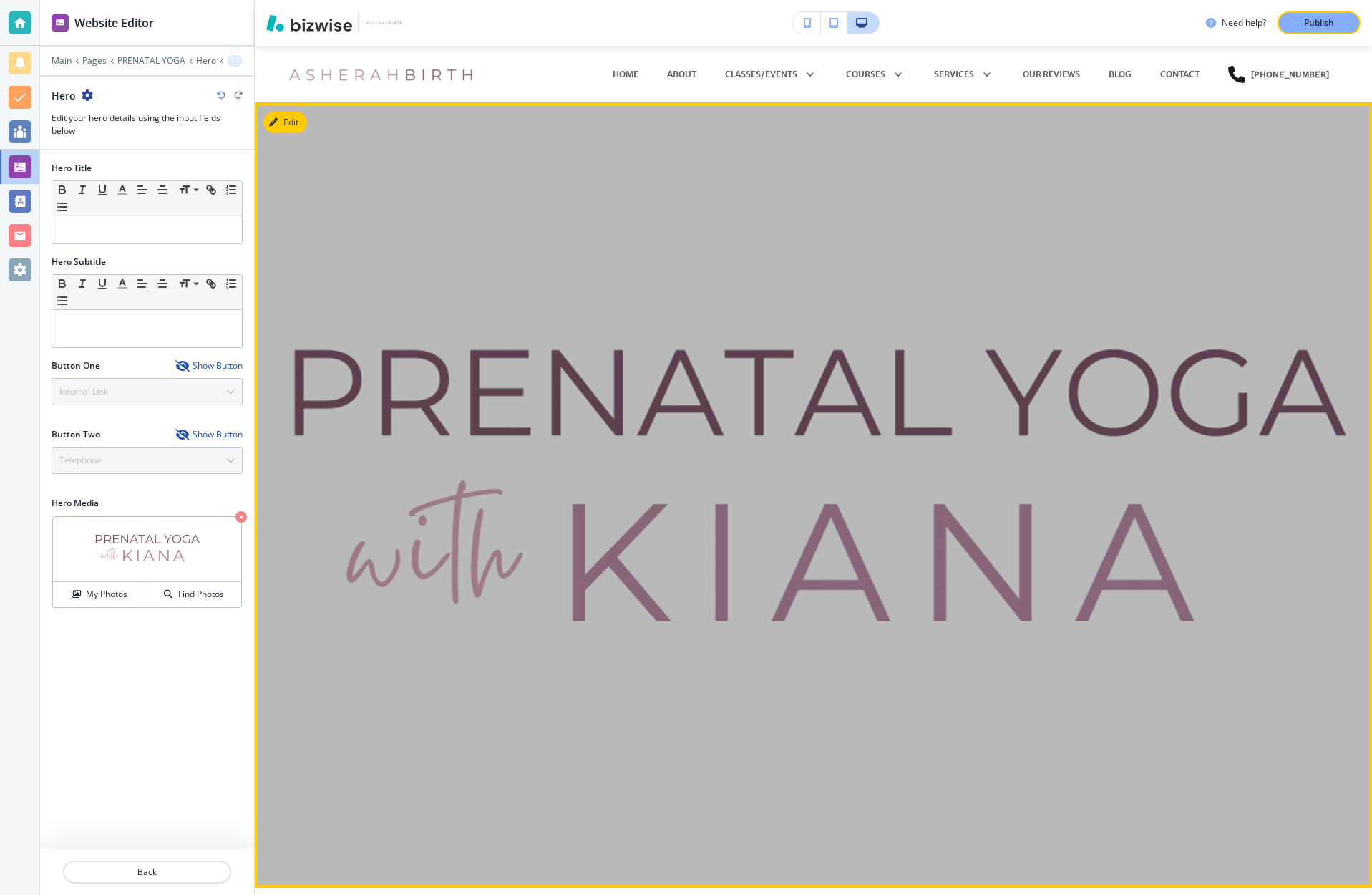
click at [459, 352] on div at bounding box center [814, 496] width 838 height 716
click at [375, 726] on div at bounding box center [813, 496] width 1117 height 716
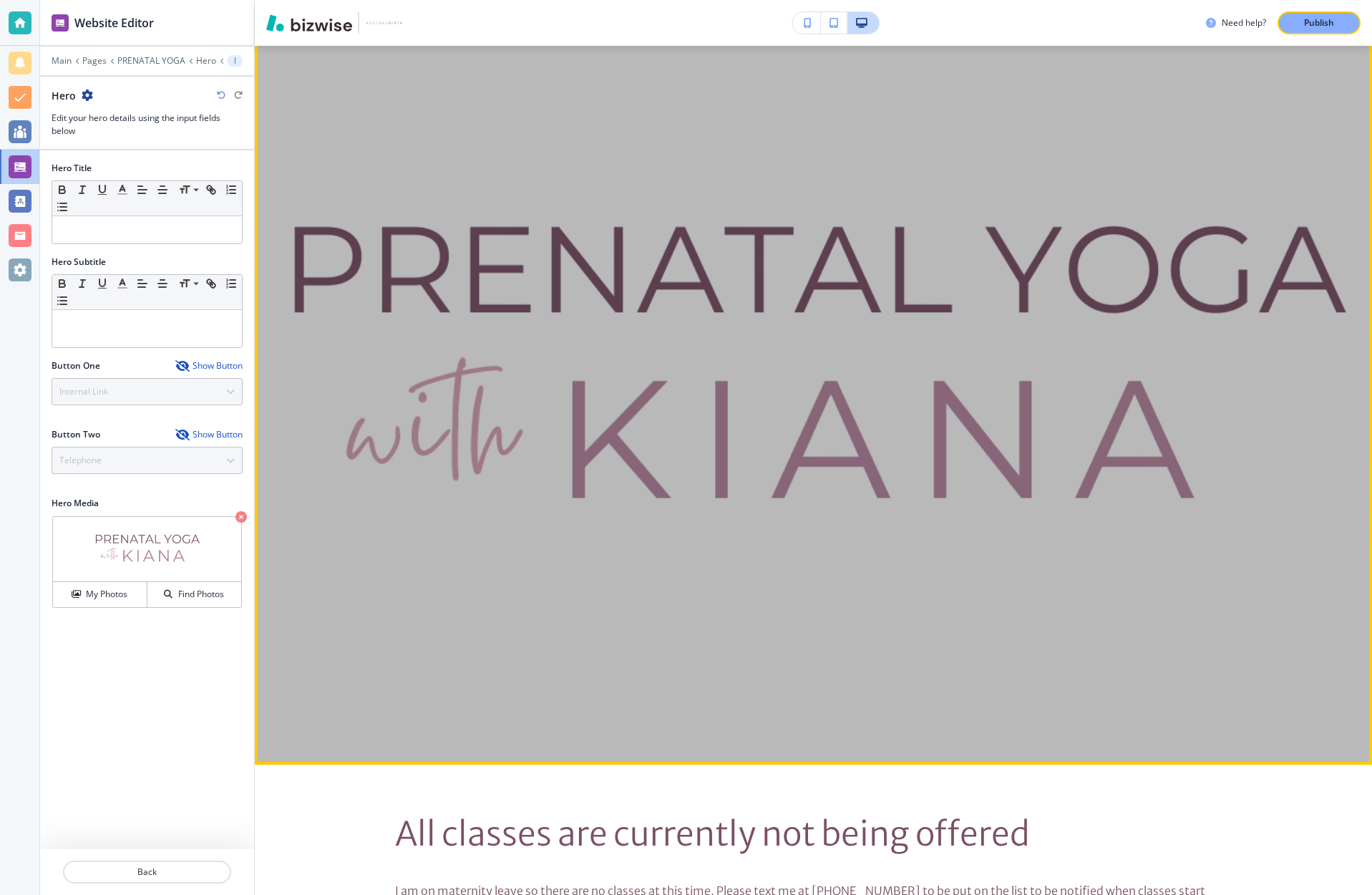
scroll to position [159, 0]
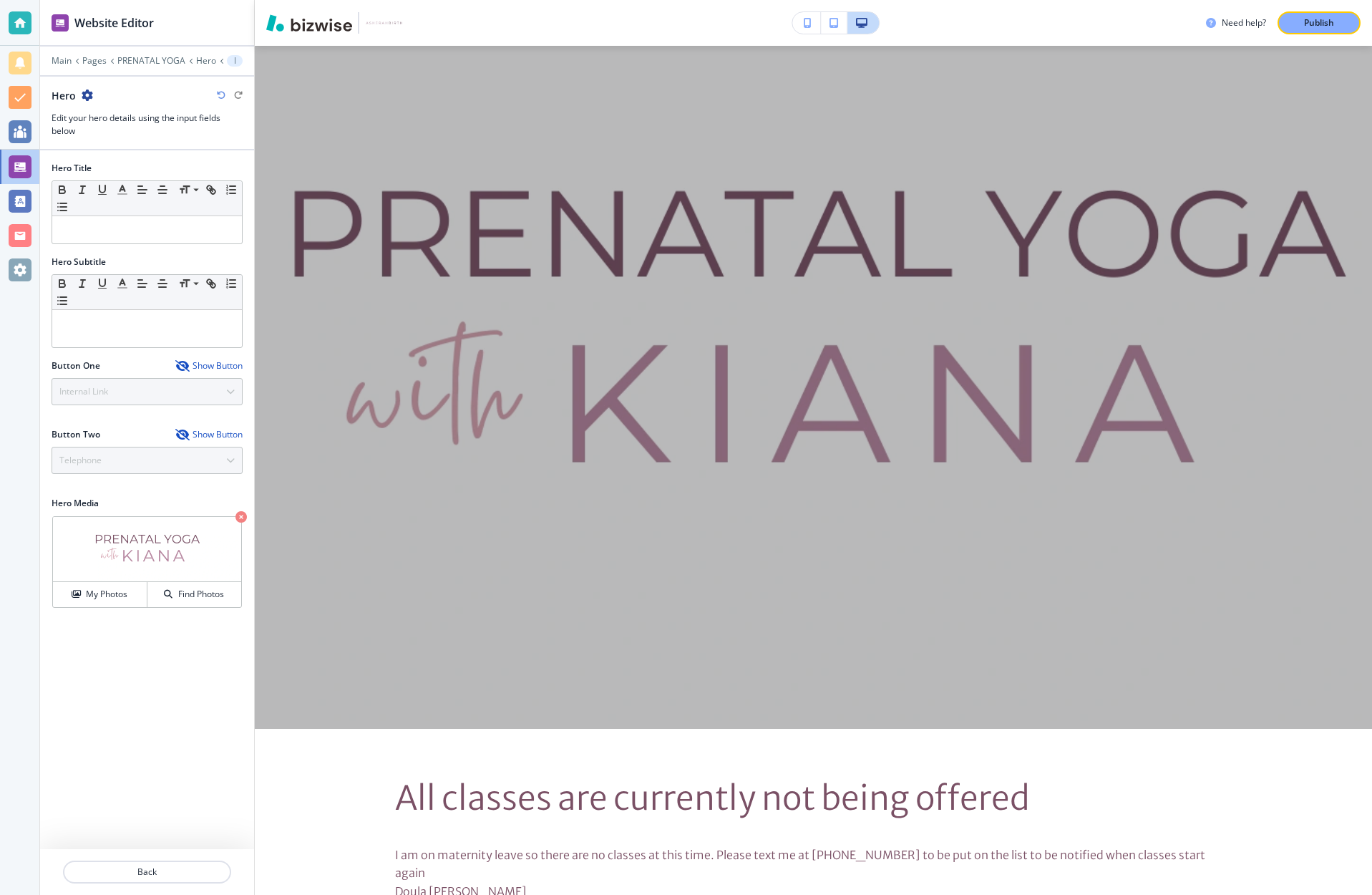
click at [148, 719] on div "Hero Title Small Normal Large Huge Hero Subtitle Small Normal Large Huge Button…" at bounding box center [148, 500] width 214 height 698
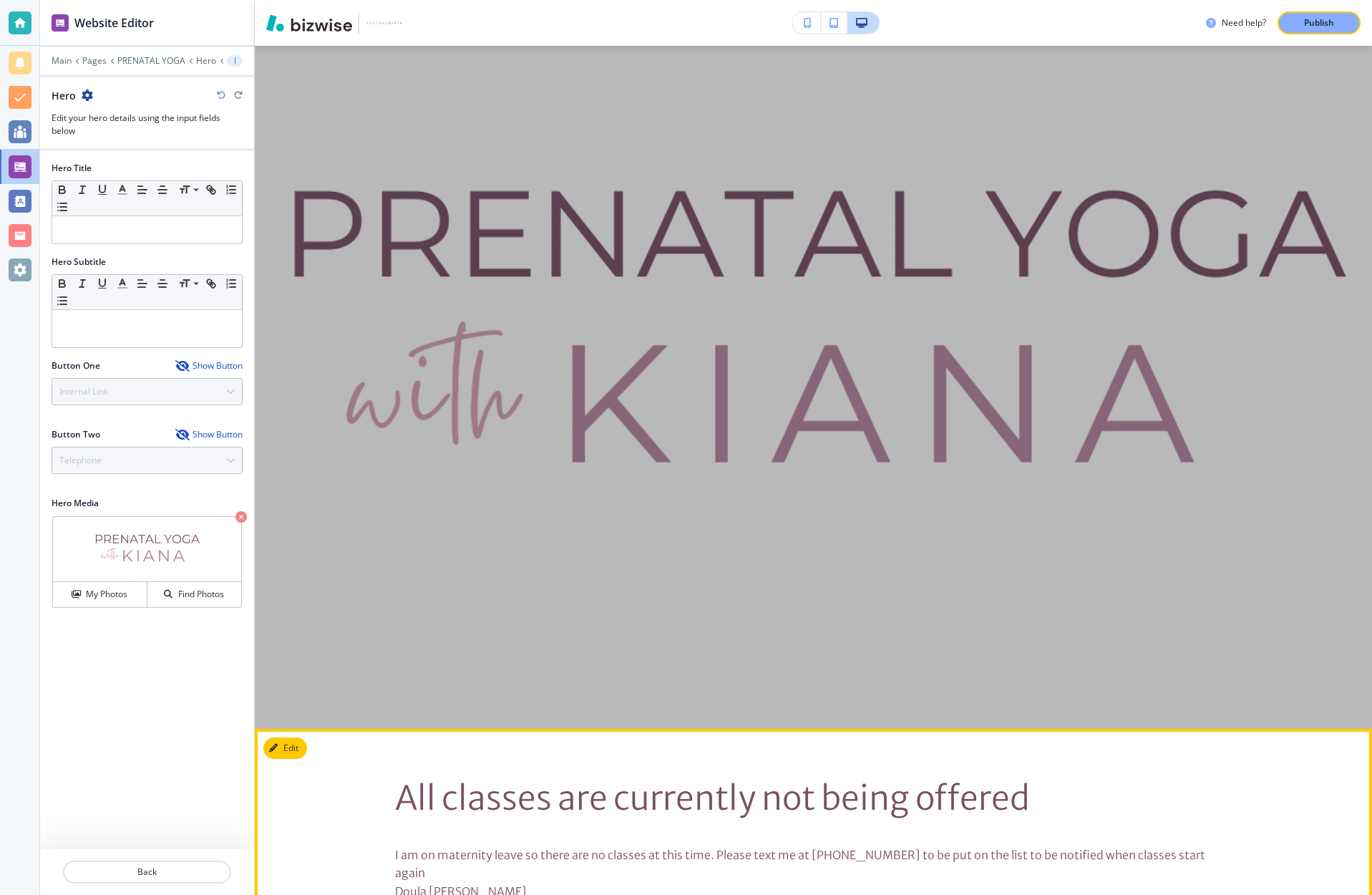
click at [1261, 793] on div "All classes are currently not being offered I am on maternity leave so there ar…" at bounding box center [813, 843] width 1117 height 161
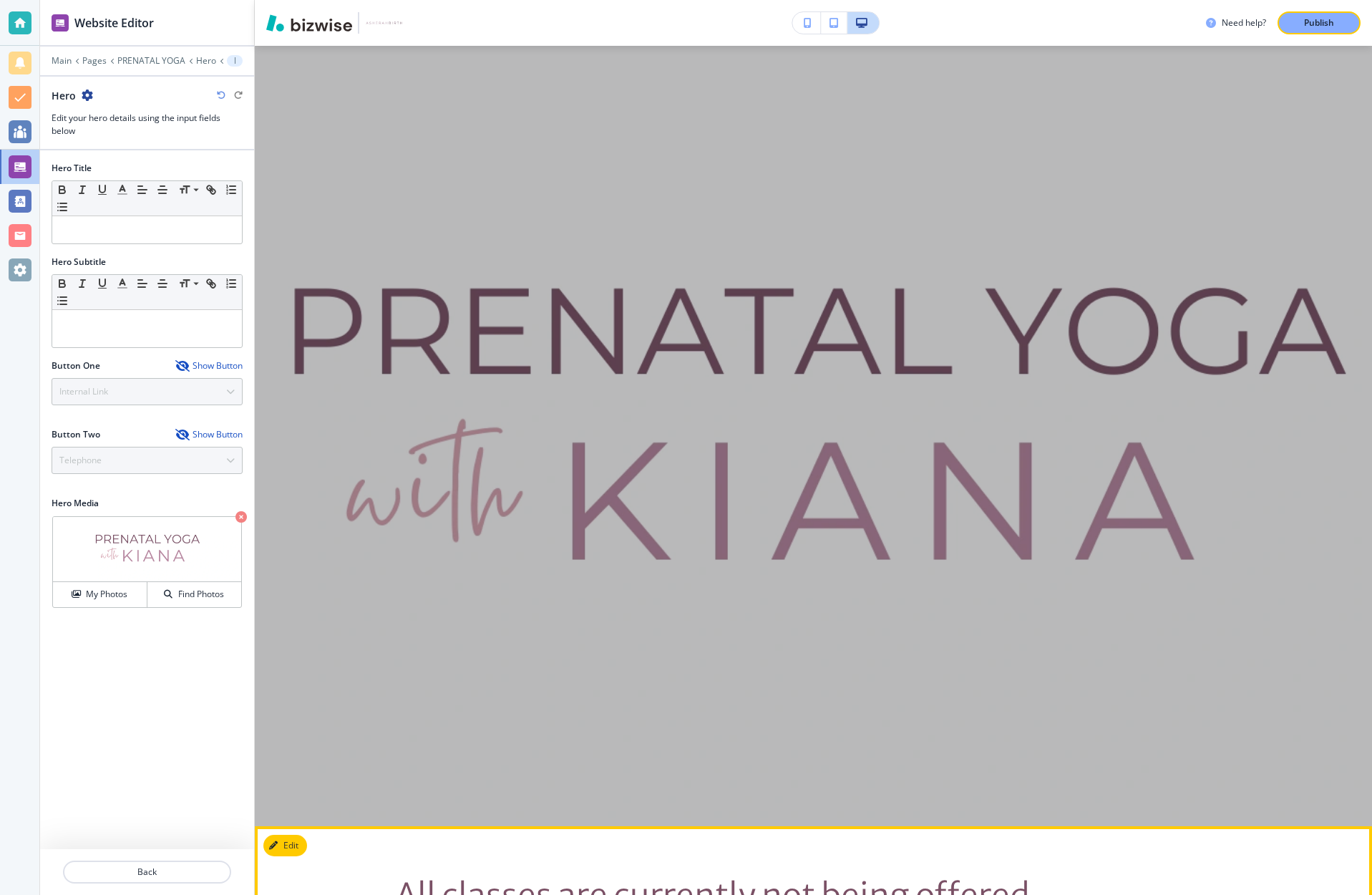
scroll to position [57, 0]
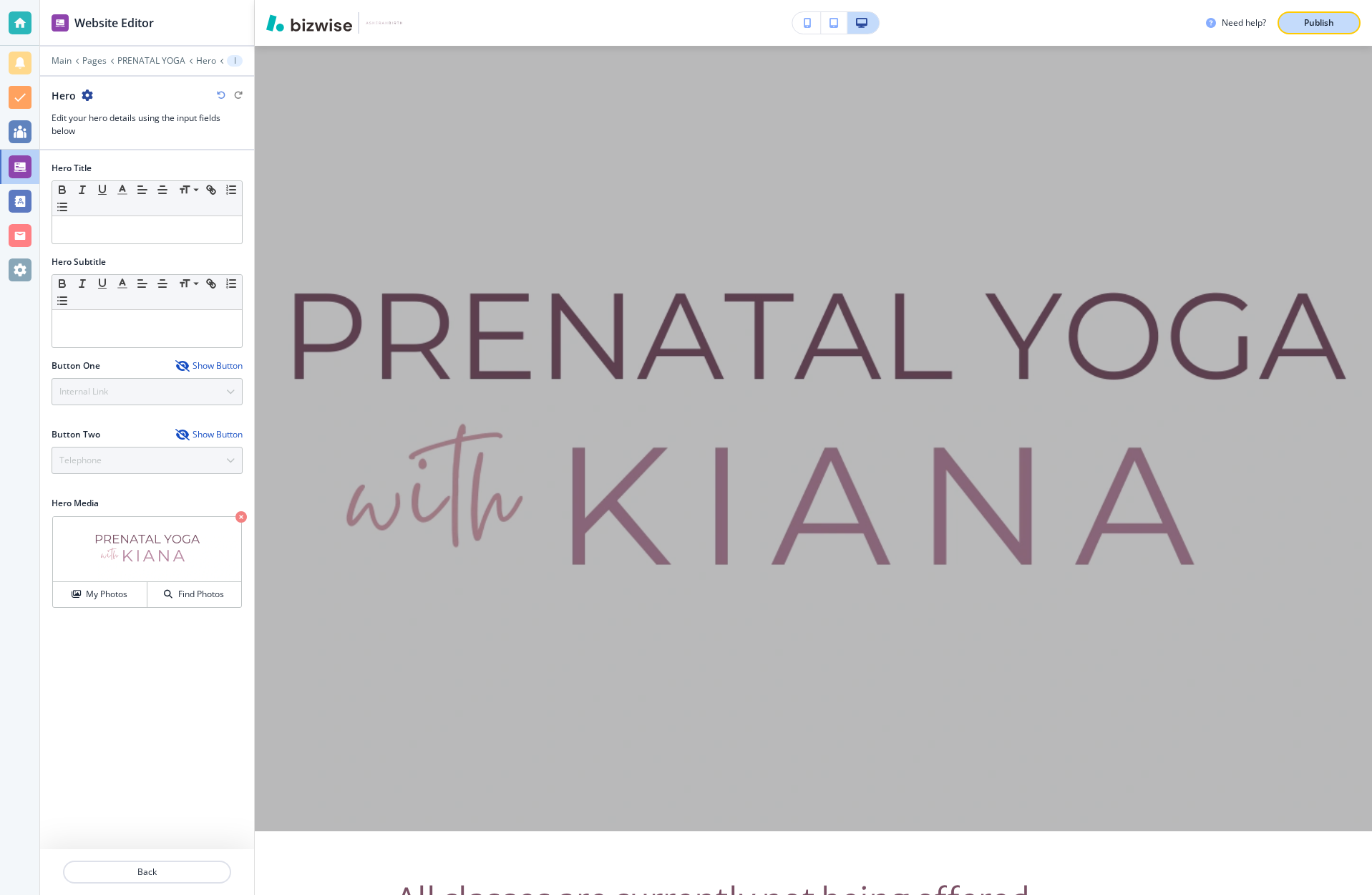
click at [1337, 24] on div "Publish" at bounding box center [1319, 22] width 46 height 13
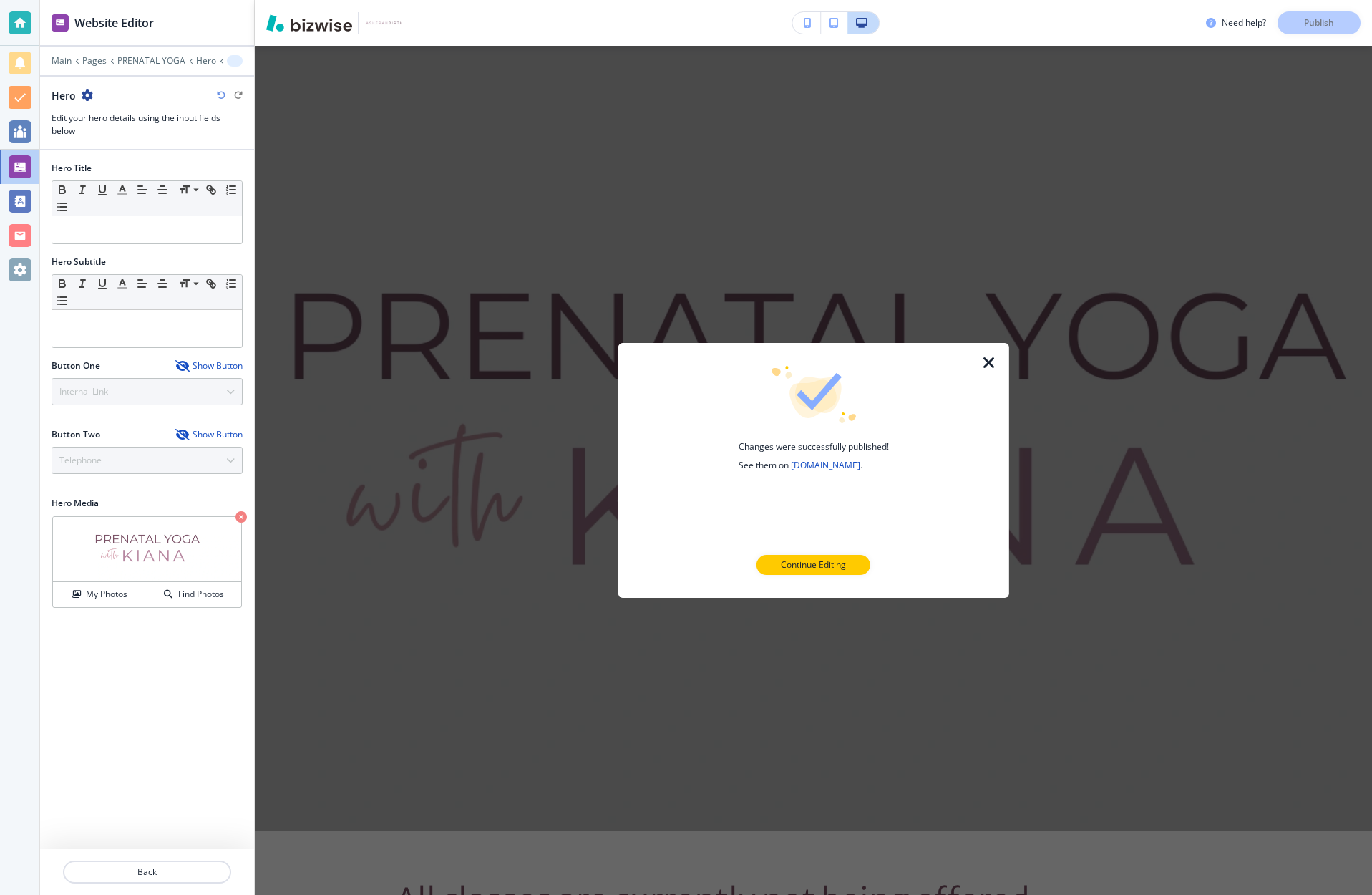
click at [85, 94] on icon "button" at bounding box center [88, 95] width 12 height 12
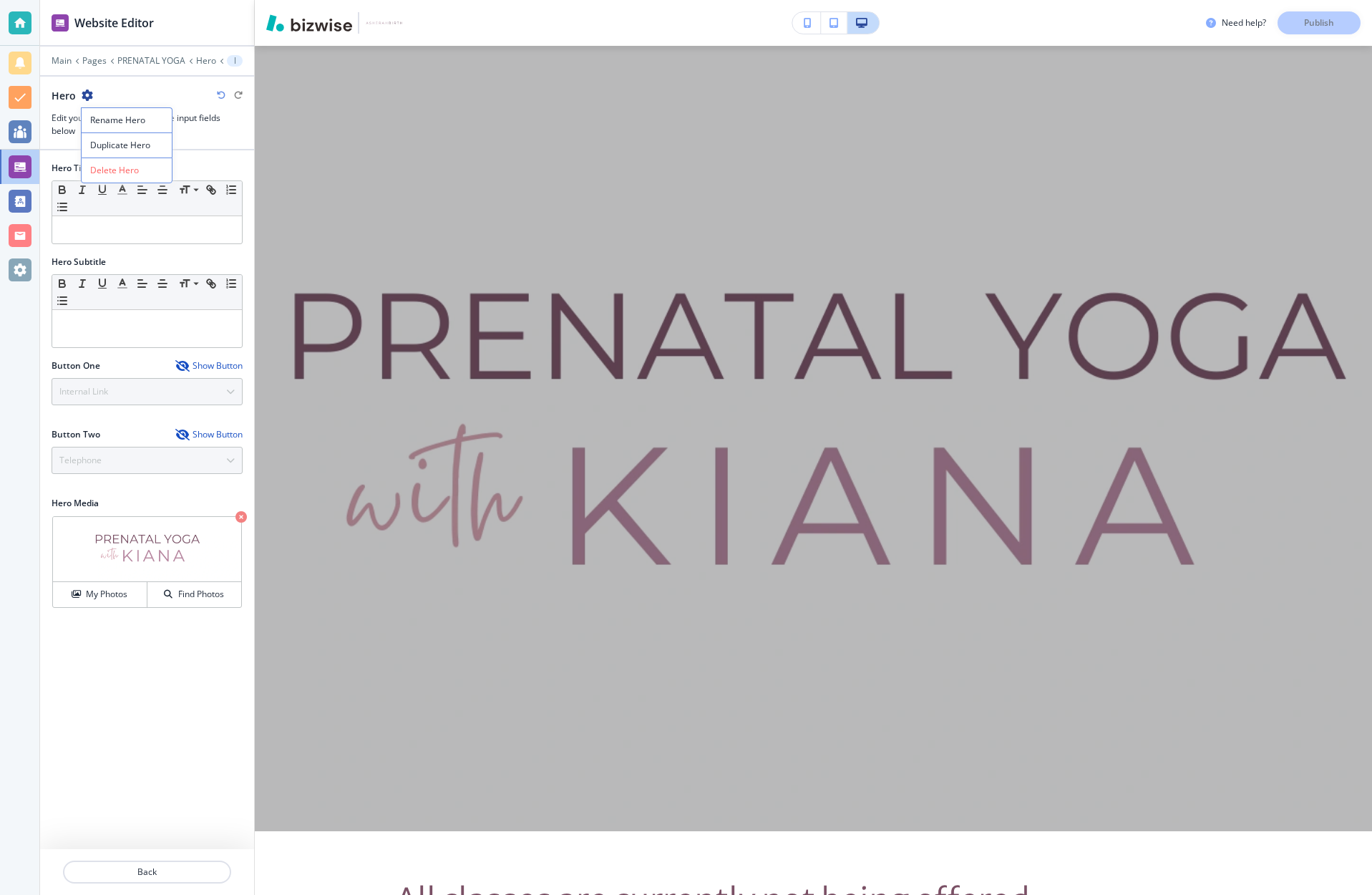
click at [154, 96] on div "Hero" at bounding box center [147, 95] width 191 height 15
click at [85, 94] on icon "button" at bounding box center [88, 95] width 12 height 12
click at [129, 94] on div "Hero" at bounding box center [147, 95] width 191 height 15
